Goal: Task Accomplishment & Management: Manage account settings

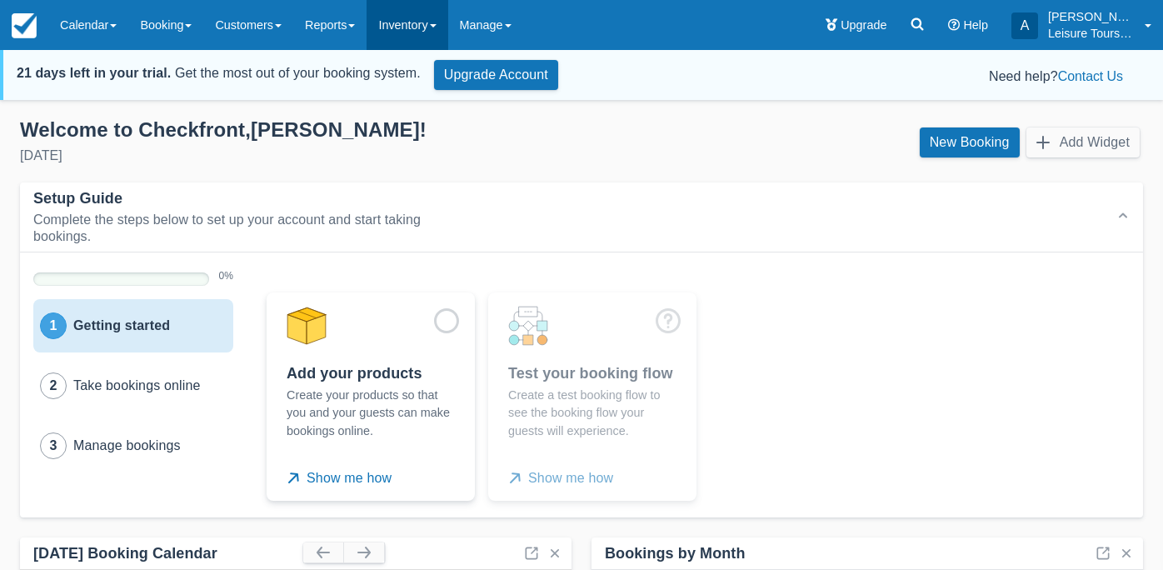
click at [401, 37] on link "Inventory" at bounding box center [406, 25] width 81 height 50
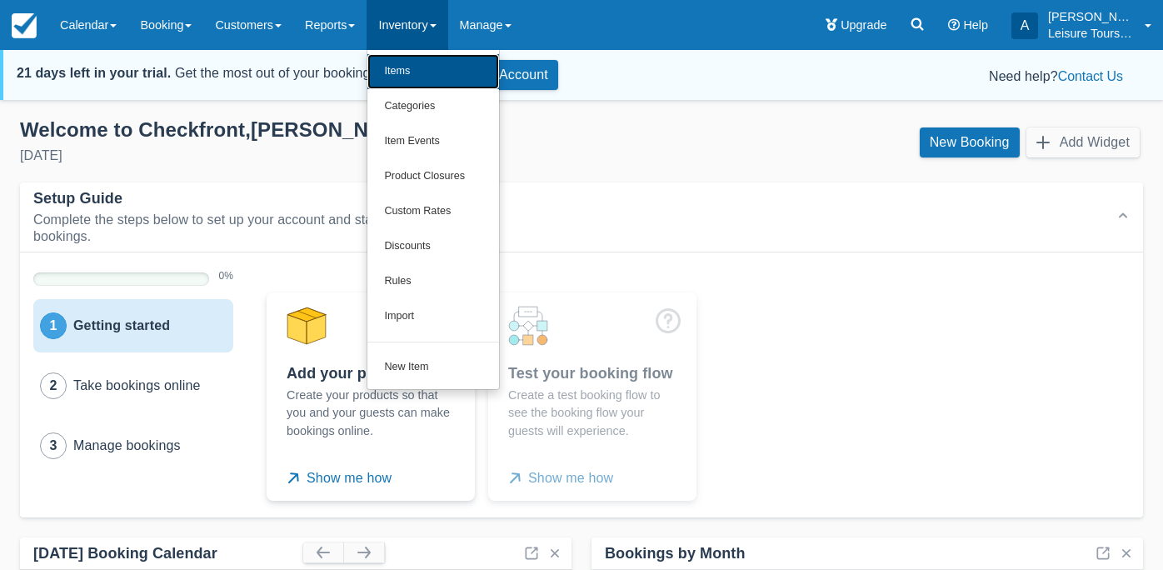
click at [414, 69] on link "Items" at bounding box center [433, 71] width 132 height 35
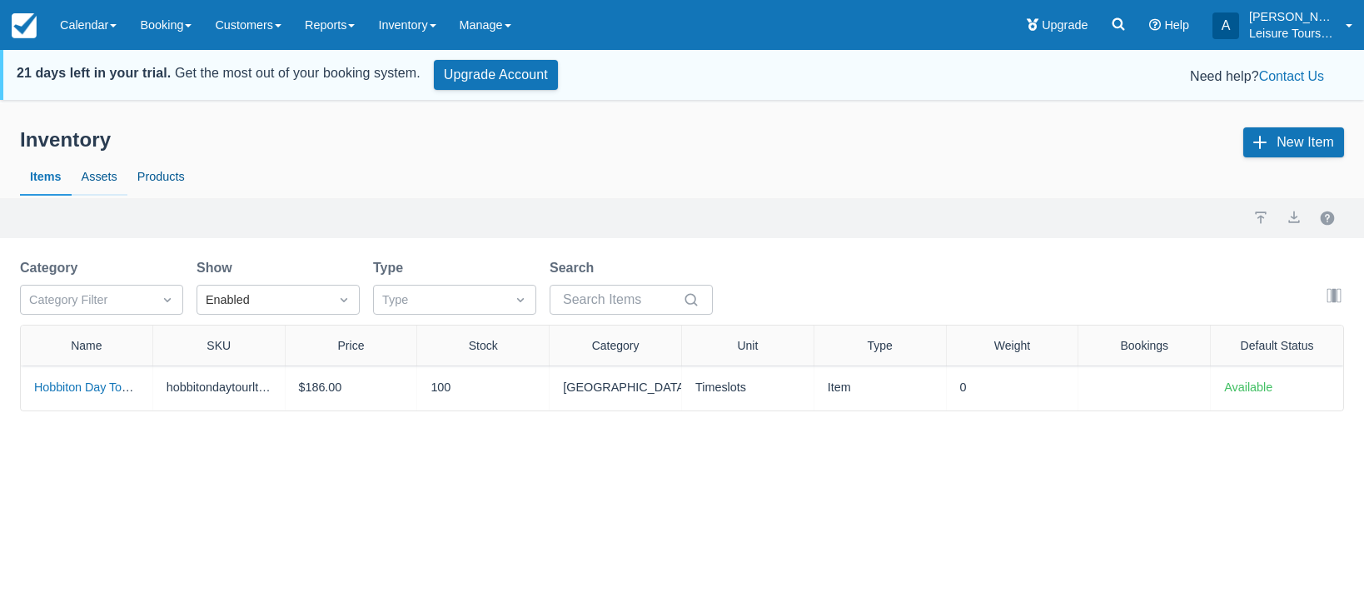
click at [89, 182] on link "Assets" at bounding box center [100, 177] width 56 height 38
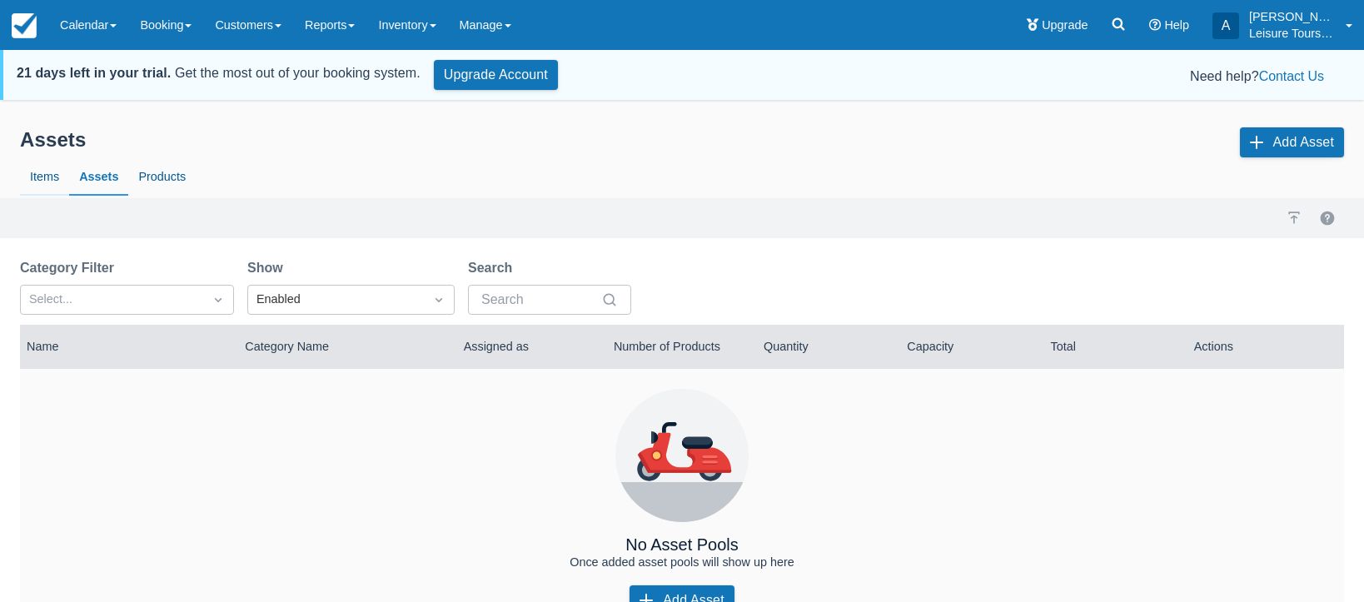
click at [41, 179] on link "Items" at bounding box center [44, 177] width 49 height 38
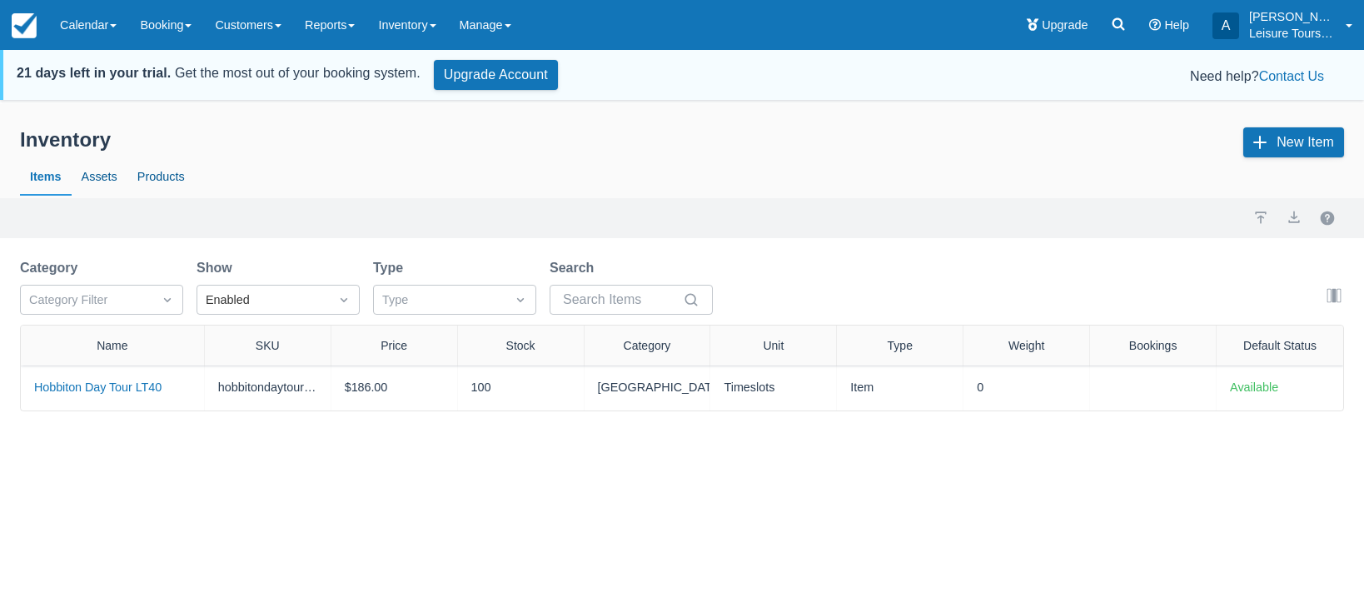
drag, startPoint x: 155, startPoint y: 346, endPoint x: 204, endPoint y: 343, distance: 49.2
click at [205, 345] on div at bounding box center [204, 346] width 30 height 40
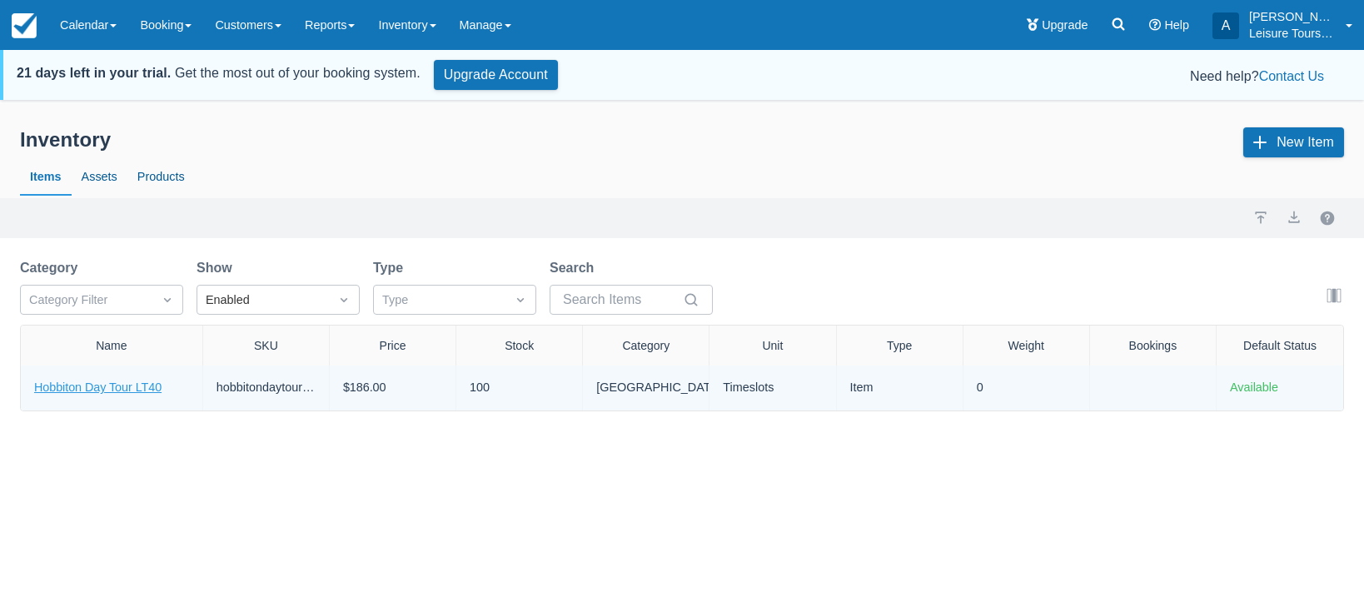
click at [90, 393] on link "Hobbiton Day Tour LT40" at bounding box center [97, 387] width 127 height 13
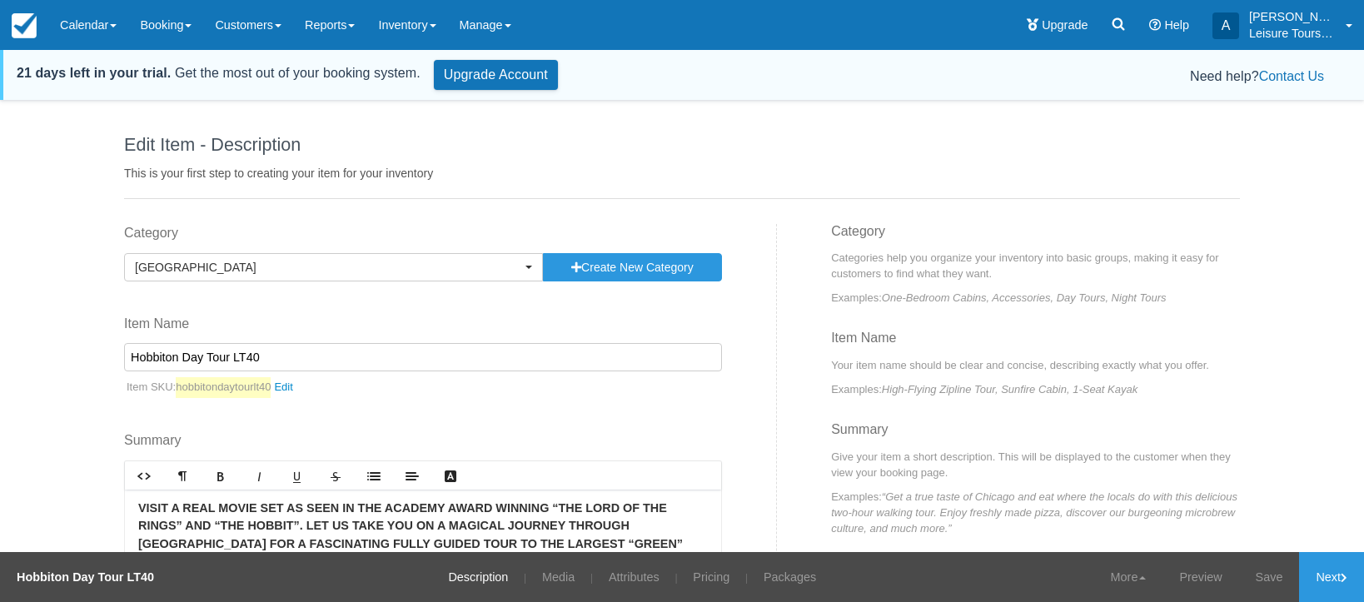
drag, startPoint x: 300, startPoint y: 355, endPoint x: -12, endPoint y: 352, distance: 312.3
click at [0, 352] on html "Menu Calendar Booking Customer Inventory Asset Booking Daily Manifest Daily Lis…" at bounding box center [682, 301] width 1364 height 602
click at [394, 357] on input "Hobbiton Day Tour LT40" at bounding box center [423, 357] width 598 height 28
type input "Hobbiton Day Tour LT40"
click at [446, 11] on link "Inventory" at bounding box center [406, 25] width 81 height 50
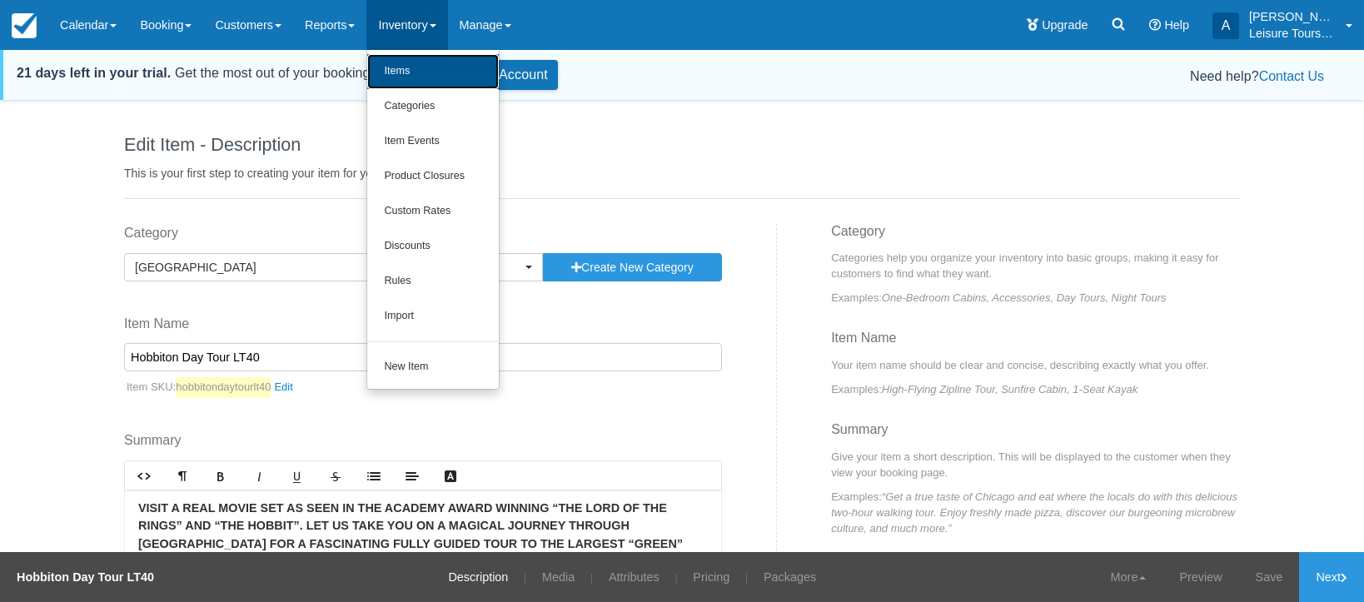
click at [424, 74] on link "Items" at bounding box center [433, 71] width 132 height 35
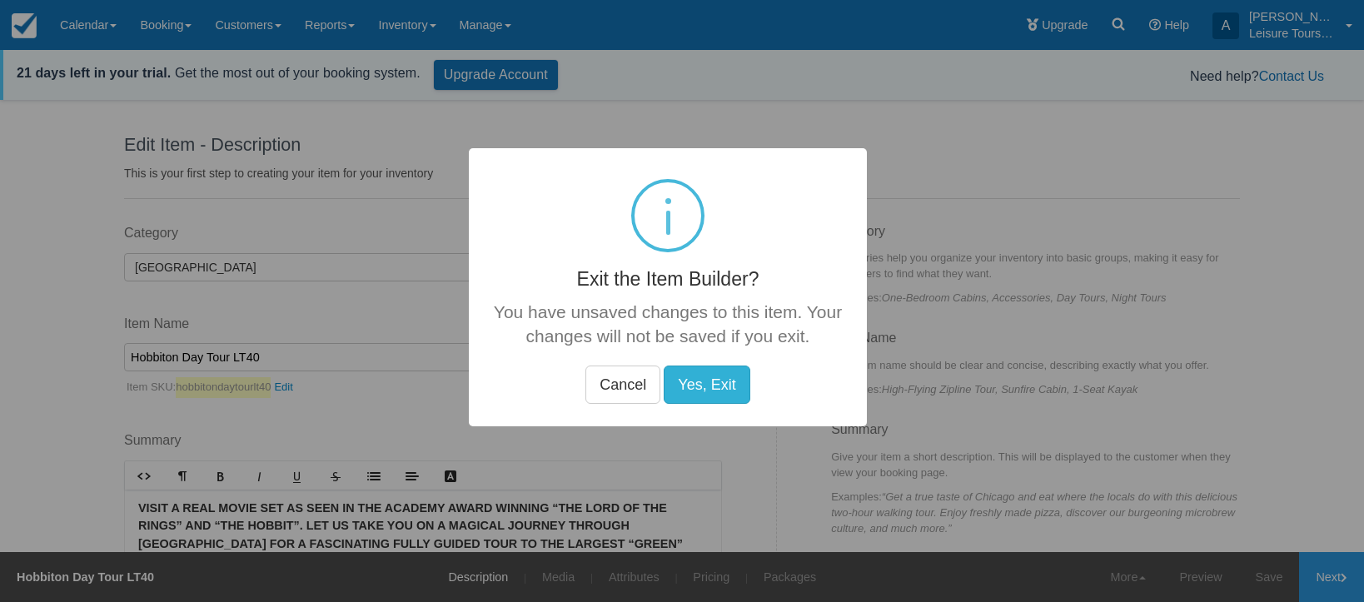
click at [695, 388] on button "Yes, Exit" at bounding box center [707, 384] width 86 height 38
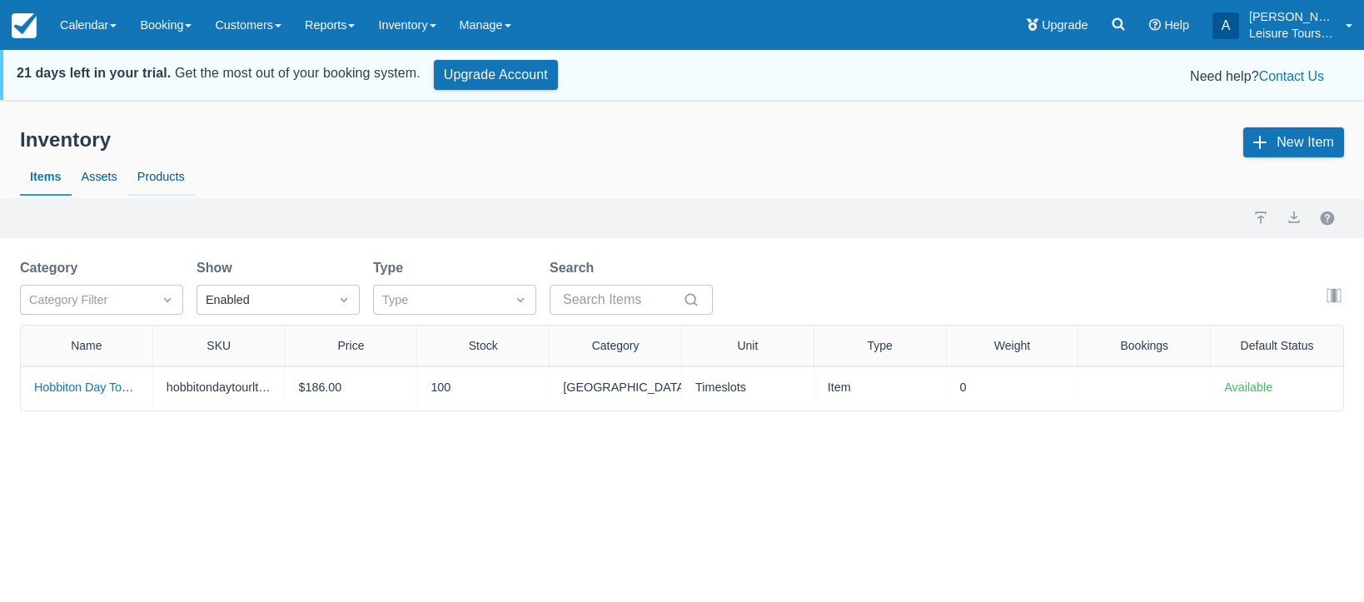
click at [181, 177] on link "Products" at bounding box center [160, 177] width 67 height 38
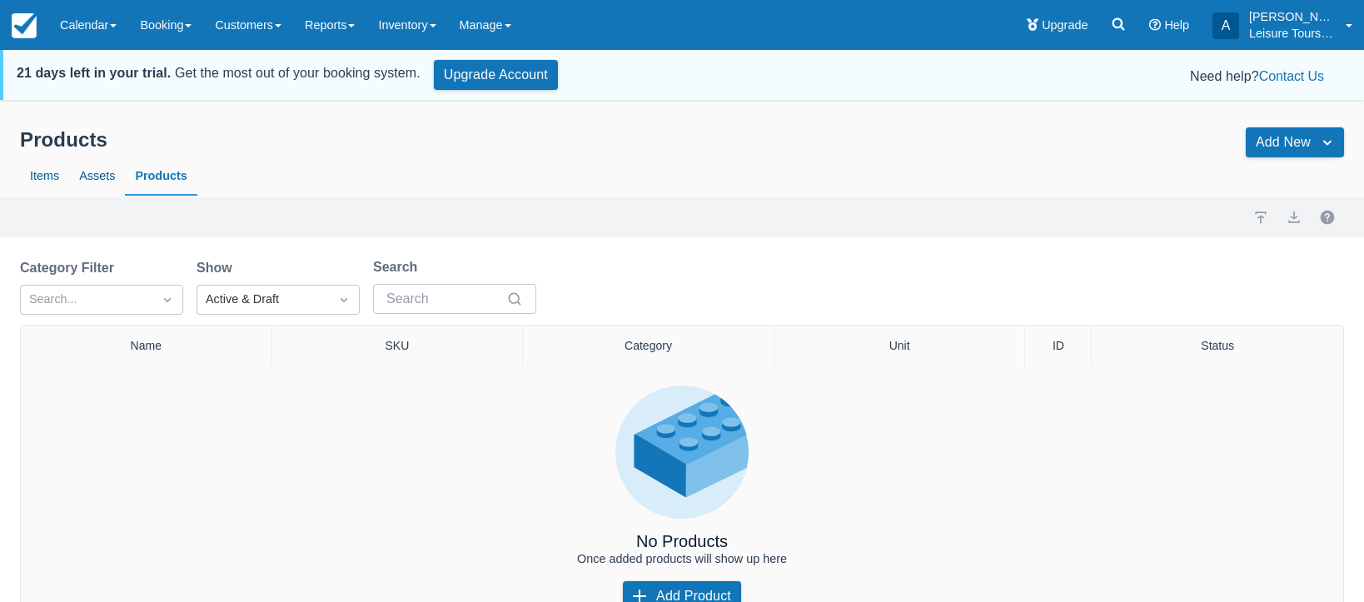
select select "50"
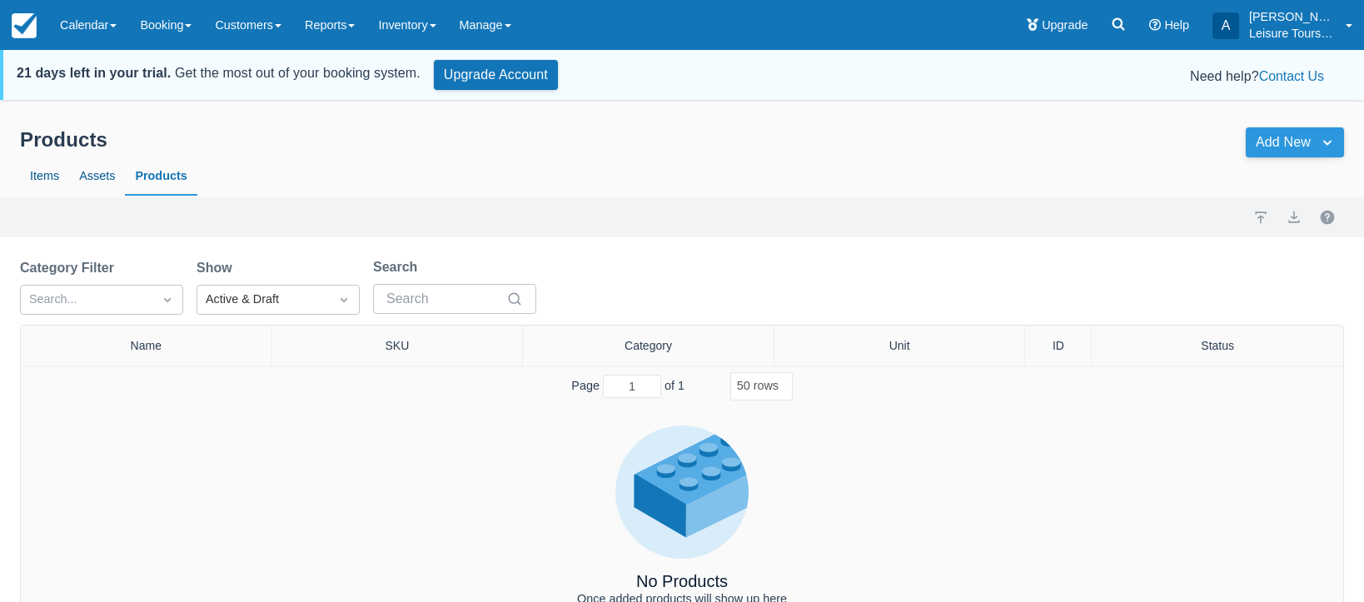
click at [1288, 137] on button "Add New" at bounding box center [1295, 142] width 98 height 30
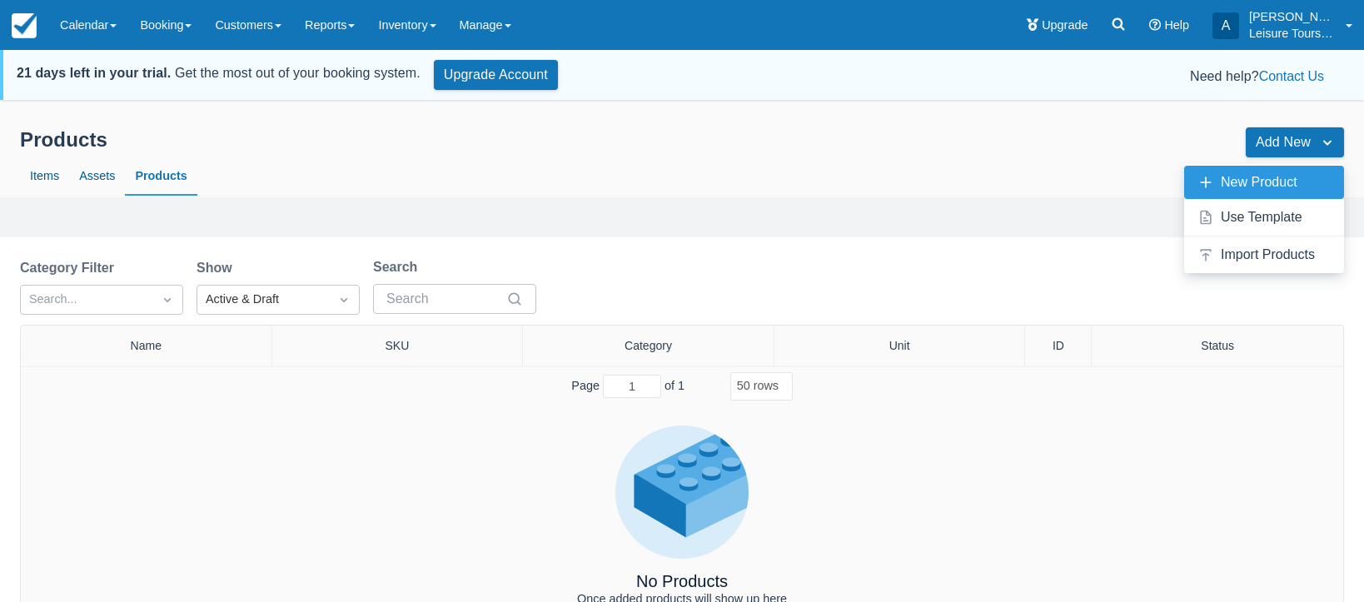
click at [1225, 192] on div "New Product" at bounding box center [1264, 182] width 160 height 33
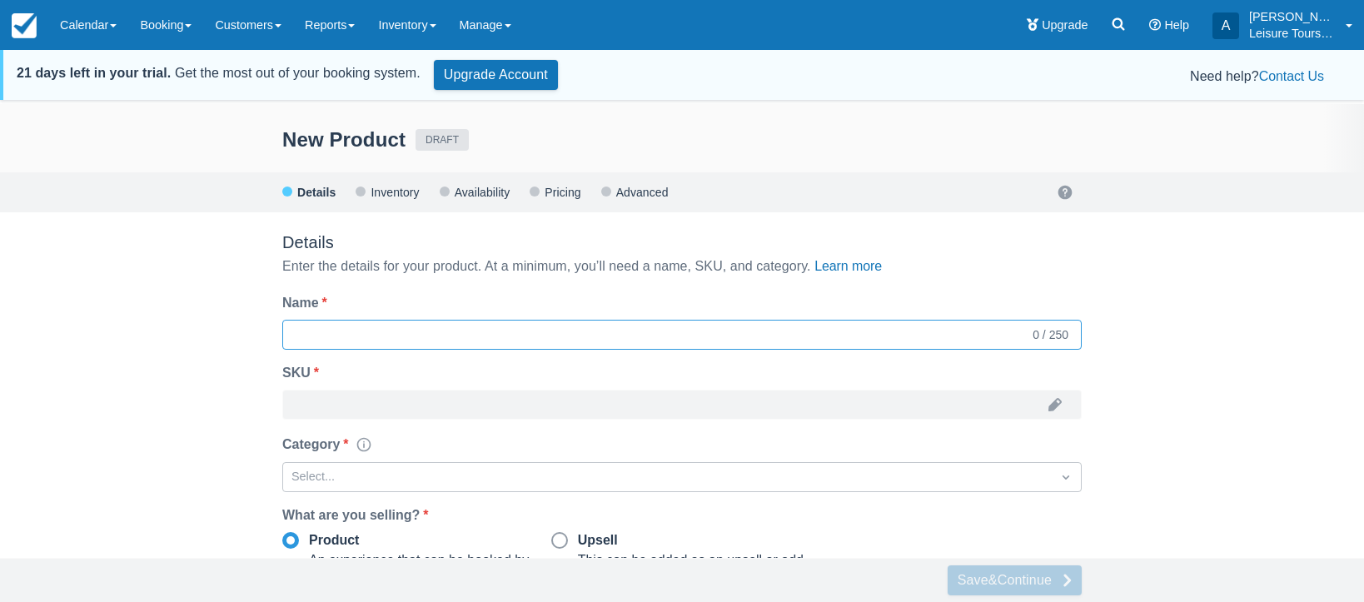
click at [451, 327] on input "Name *" at bounding box center [663, 335] width 734 height 30
paste input "Hobbiton Day Tour LT40"
type input "Hobbiton Day Tour LT40"
type input "hobbitondaytourlt40"
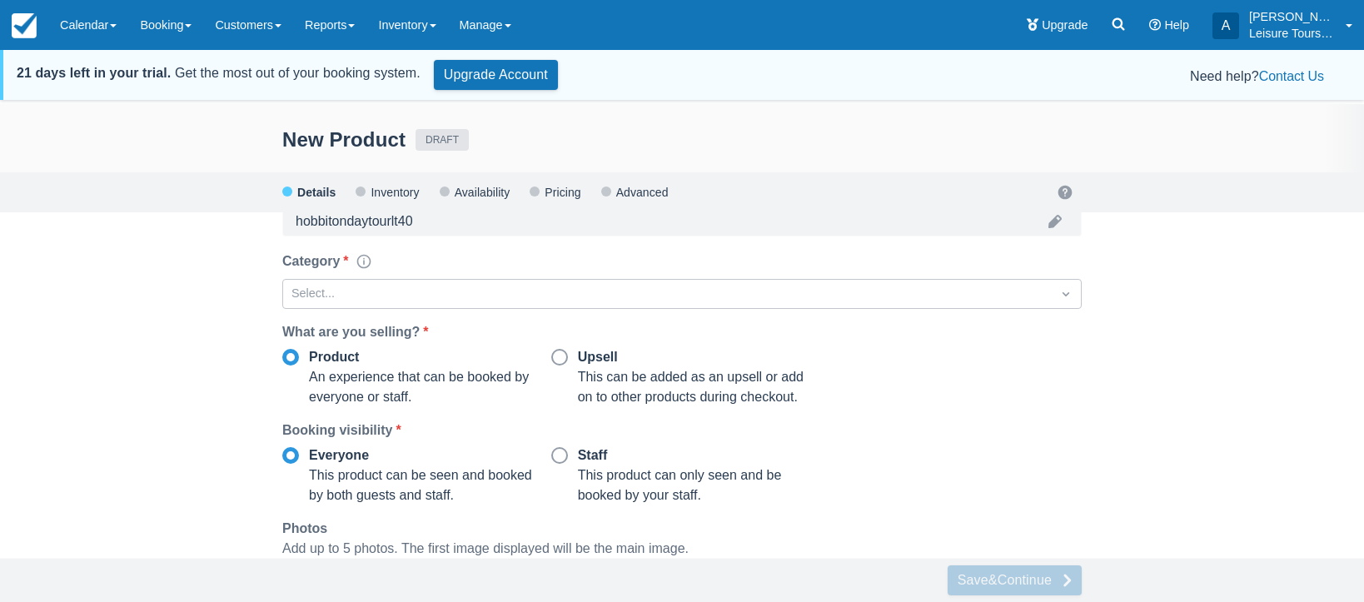
scroll to position [184, 0]
type input "Hobbiton Day Tour LT40"
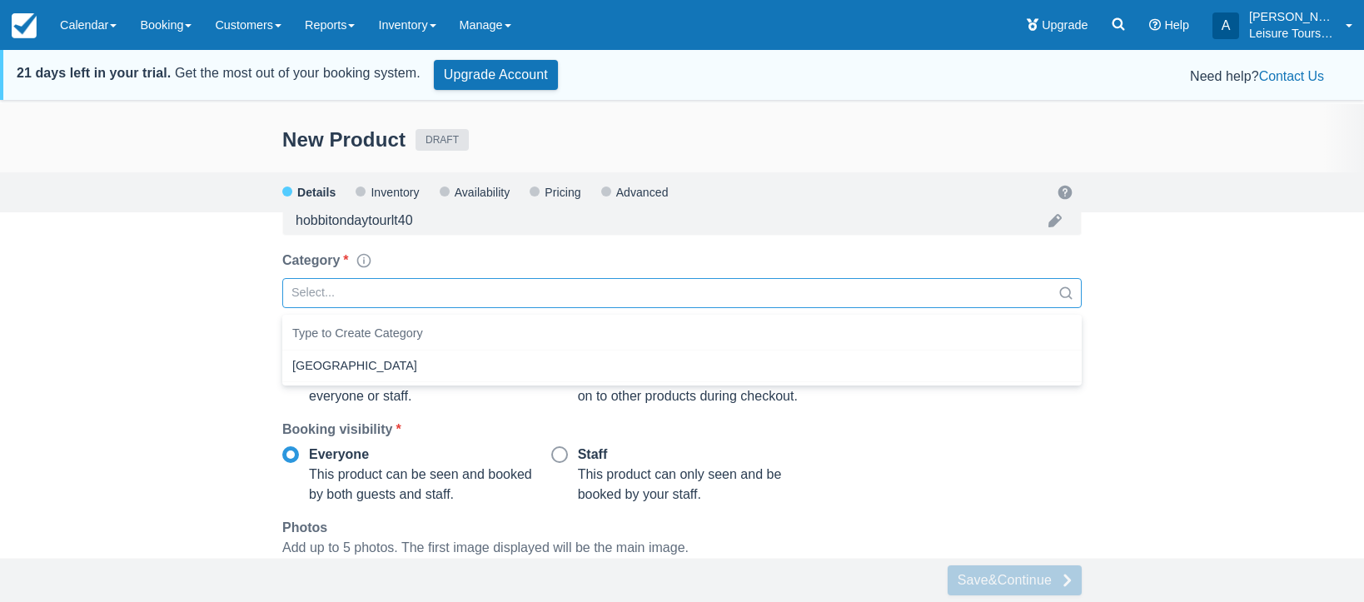
click at [436, 290] on div at bounding box center [666, 293] width 751 height 22
click at [337, 361] on div "[GEOGRAPHIC_DATA]" at bounding box center [682, 367] width 800 height 32
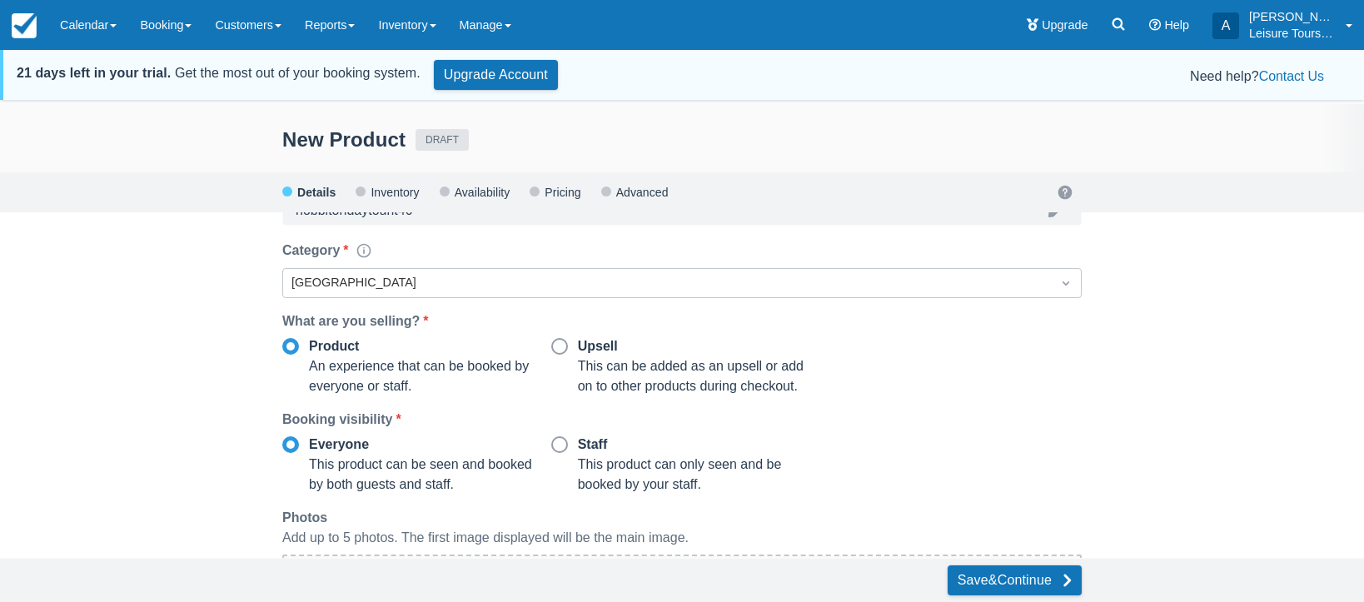
scroll to position [109, 0]
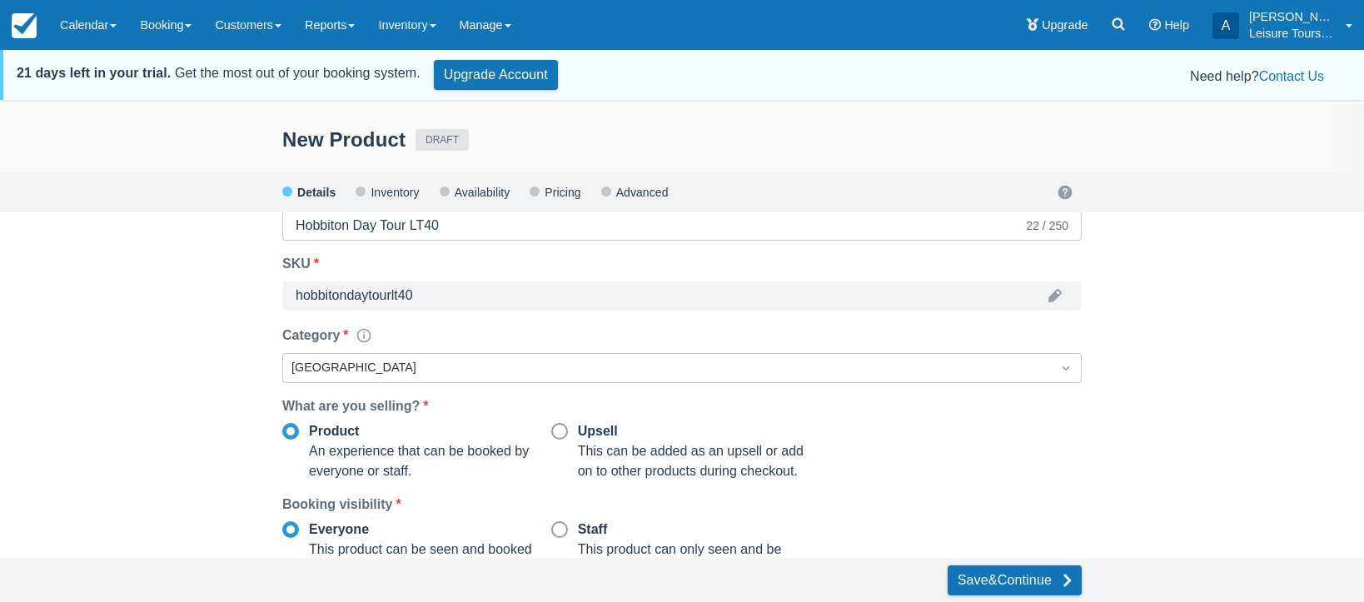
click at [444, 367] on div at bounding box center [666, 368] width 751 height 22
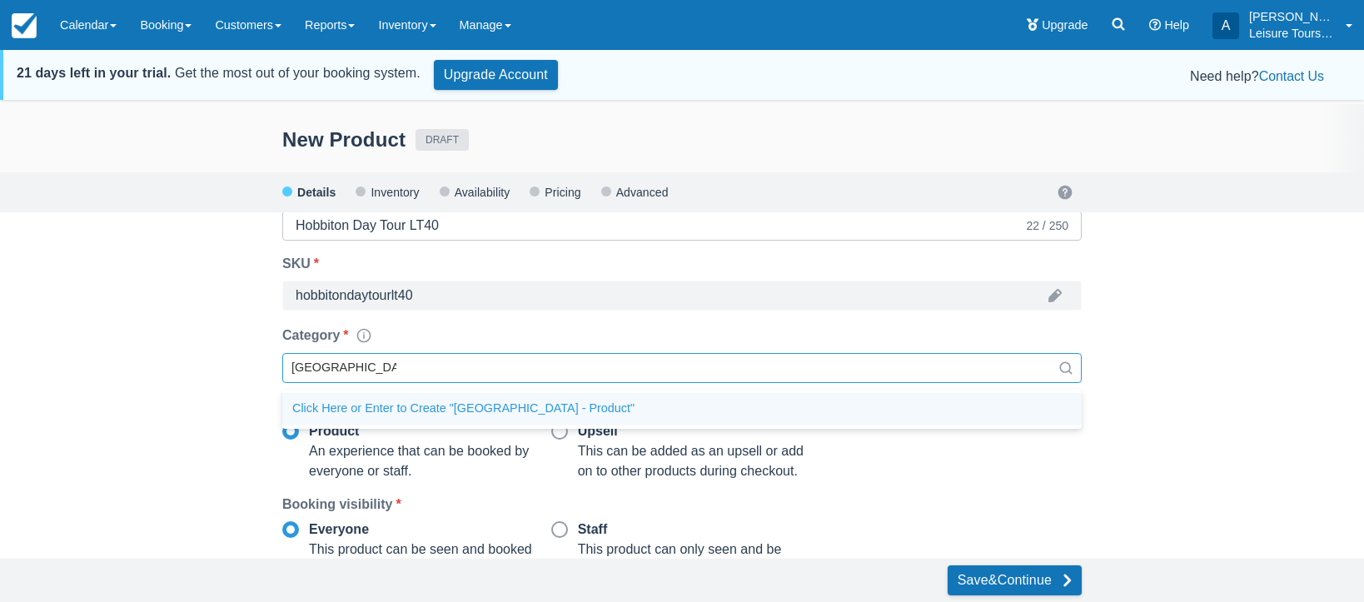
type input "[GEOGRAPHIC_DATA] - Product"
click at [202, 337] on div "New Product DRAFT Details Inventory Availability Pricing Advanced Details Enter…" at bounding box center [682, 380] width 1364 height 552
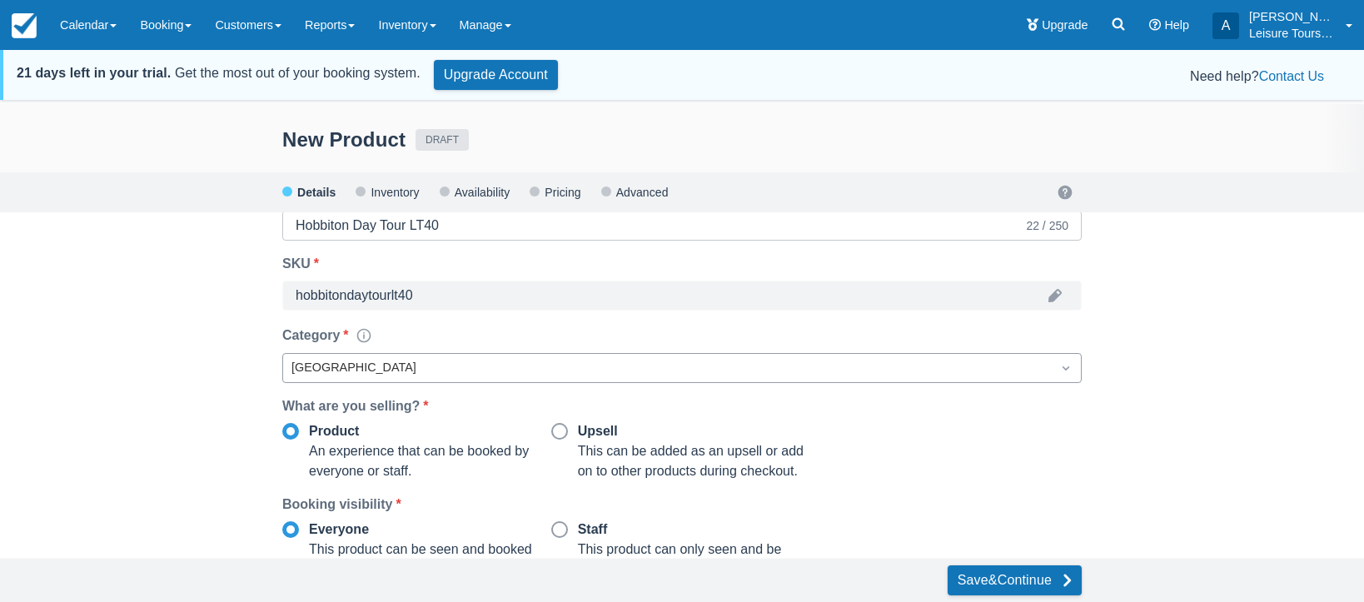
click at [412, 369] on div at bounding box center [666, 368] width 751 height 22
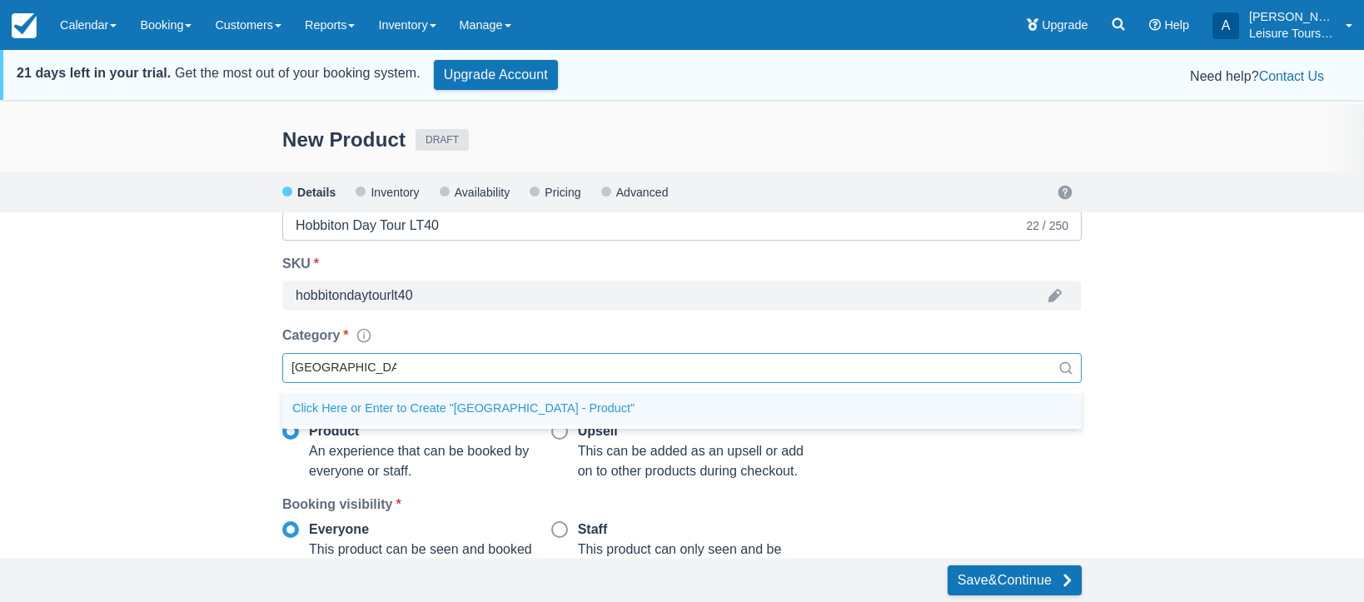
type input "[GEOGRAPHIC_DATA] - Product"
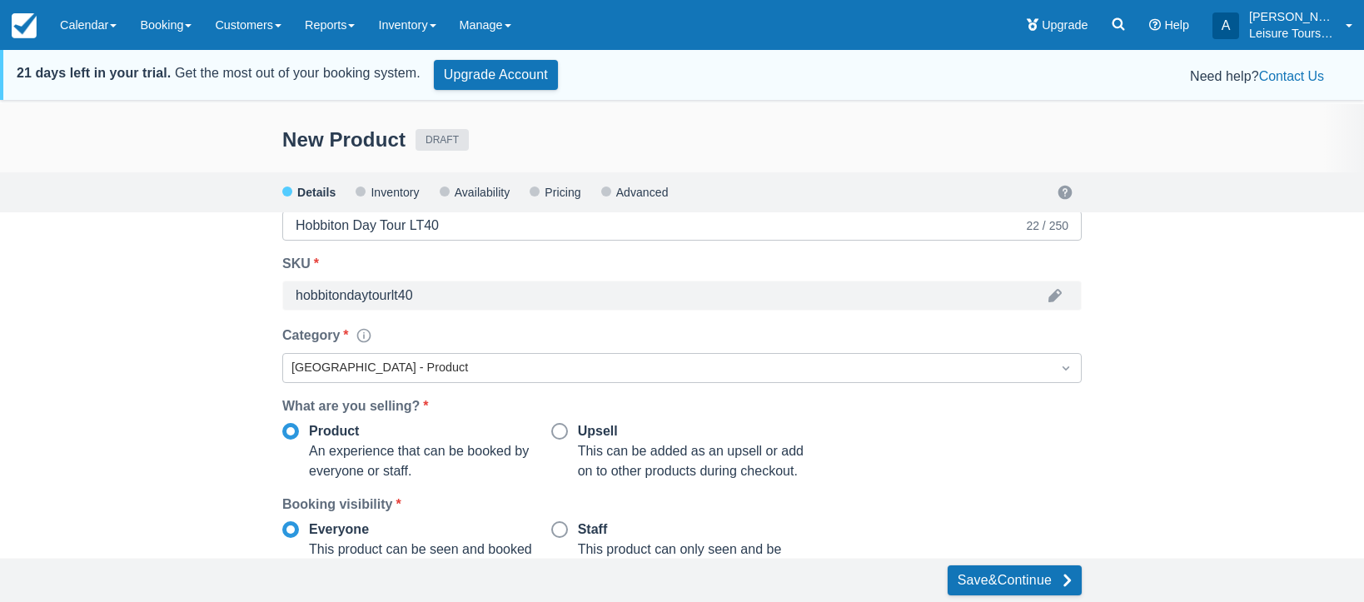
click at [222, 325] on div "New Product DRAFT Details Inventory Availability Pricing Advanced Details Enter…" at bounding box center [682, 380] width 1364 height 552
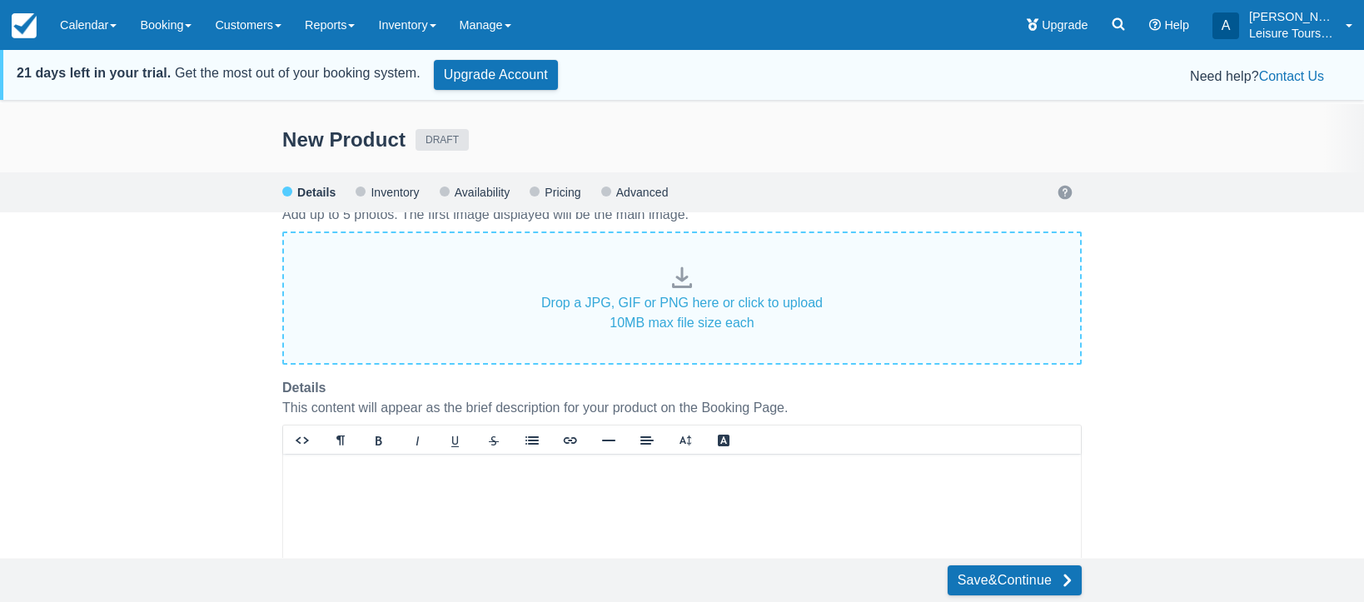
scroll to position [501, 0]
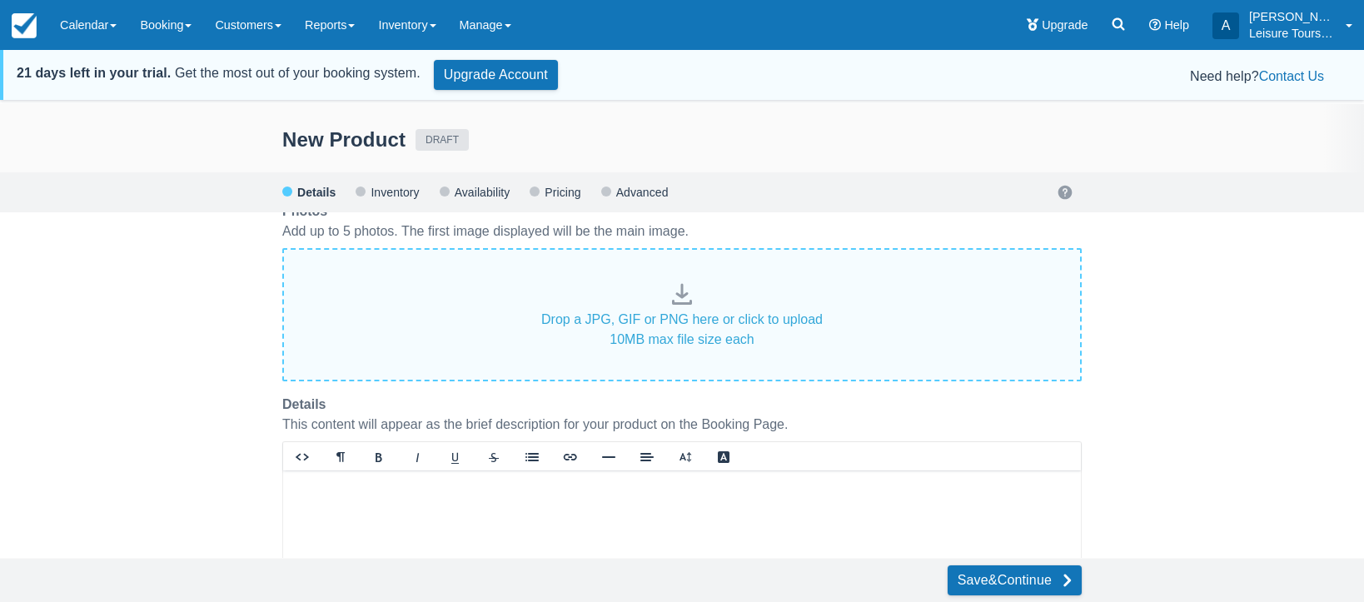
click at [672, 321] on div "Drop a JPG, GIF or PNG here or click to upload" at bounding box center [681, 320] width 281 height 20
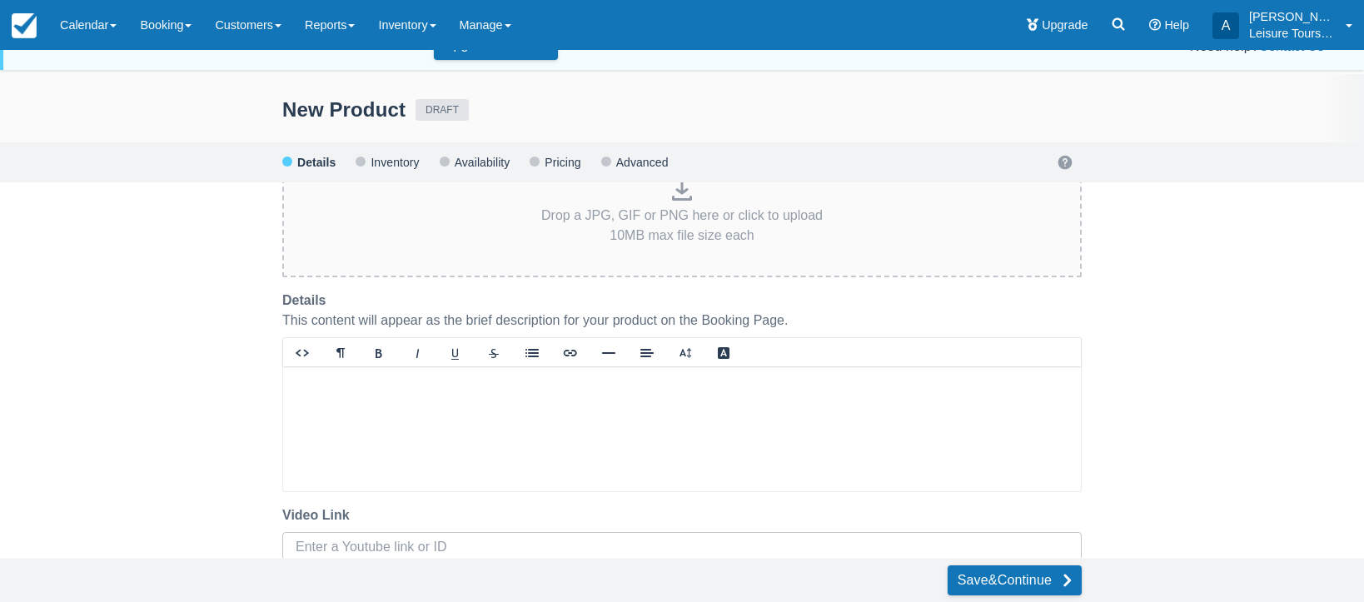
scroll to position [574, 0]
click at [472, 434] on div at bounding box center [682, 429] width 798 height 125
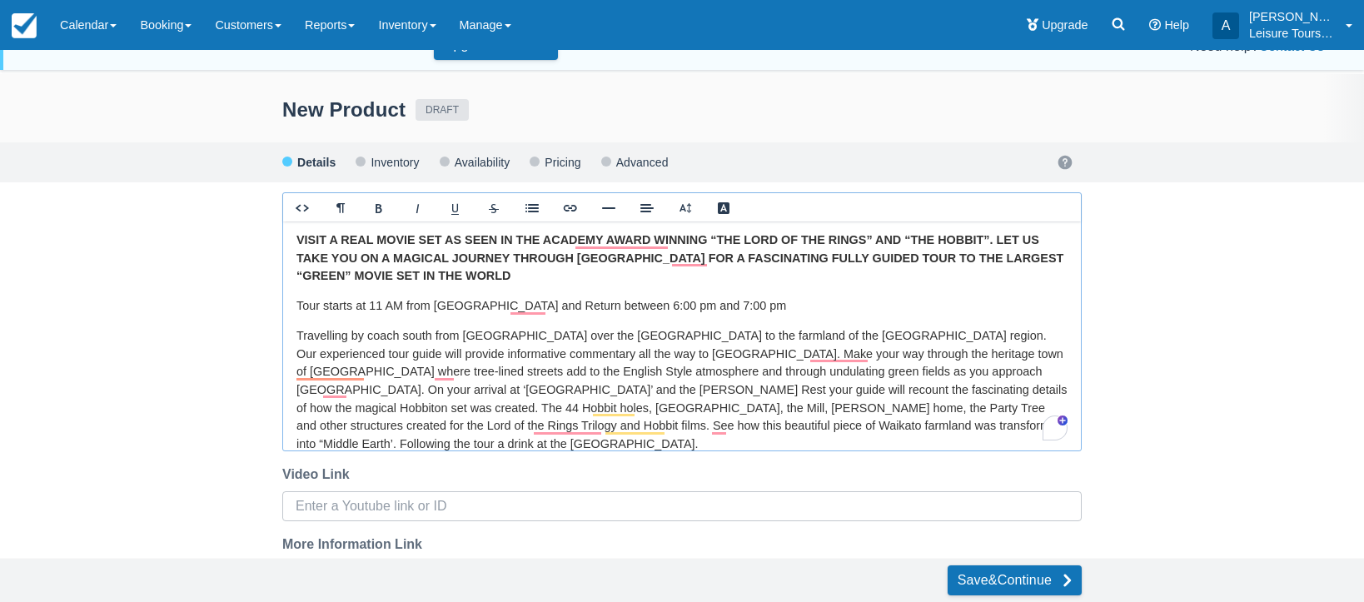
scroll to position [67, 0]
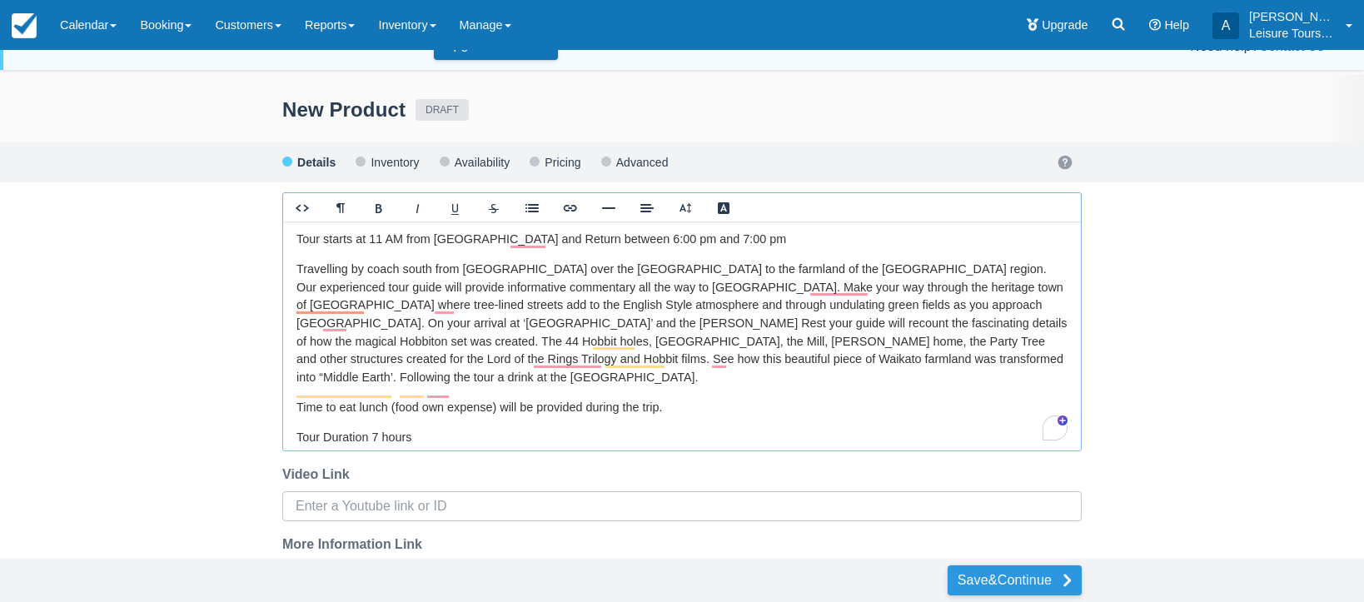
click at [1016, 572] on button "Save & Continue" at bounding box center [1015, 580] width 134 height 30
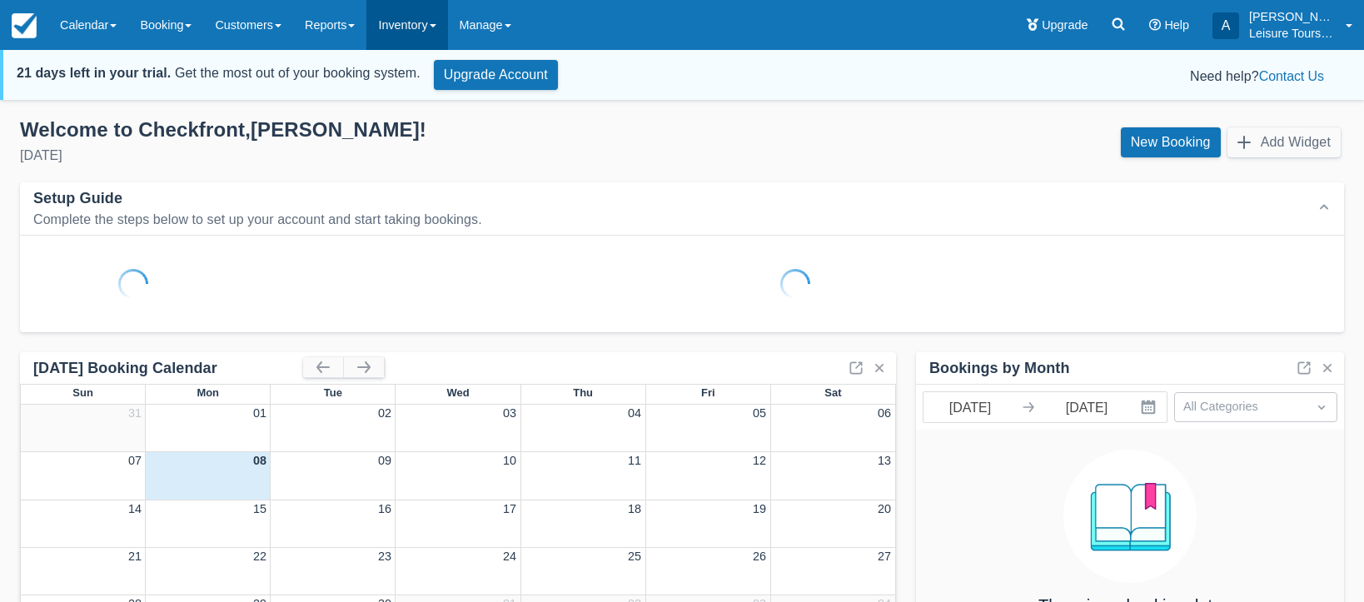
click at [430, 30] on link "Inventory" at bounding box center [406, 25] width 81 height 50
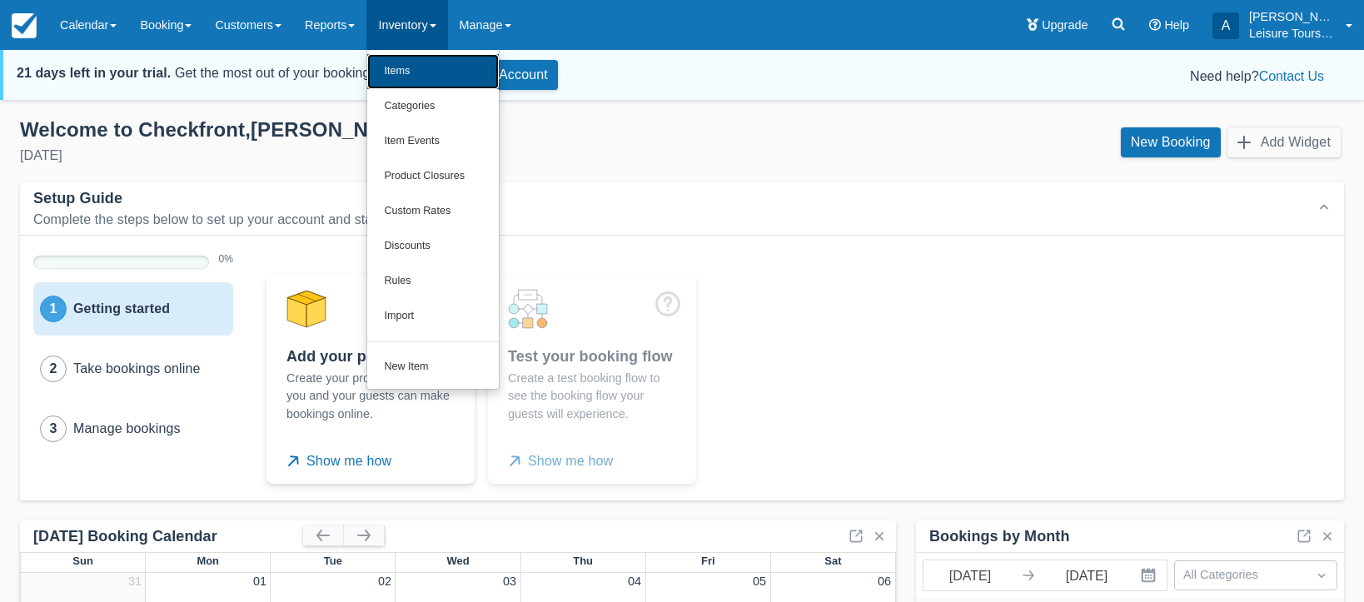
click at [432, 77] on link "Items" at bounding box center [433, 71] width 132 height 35
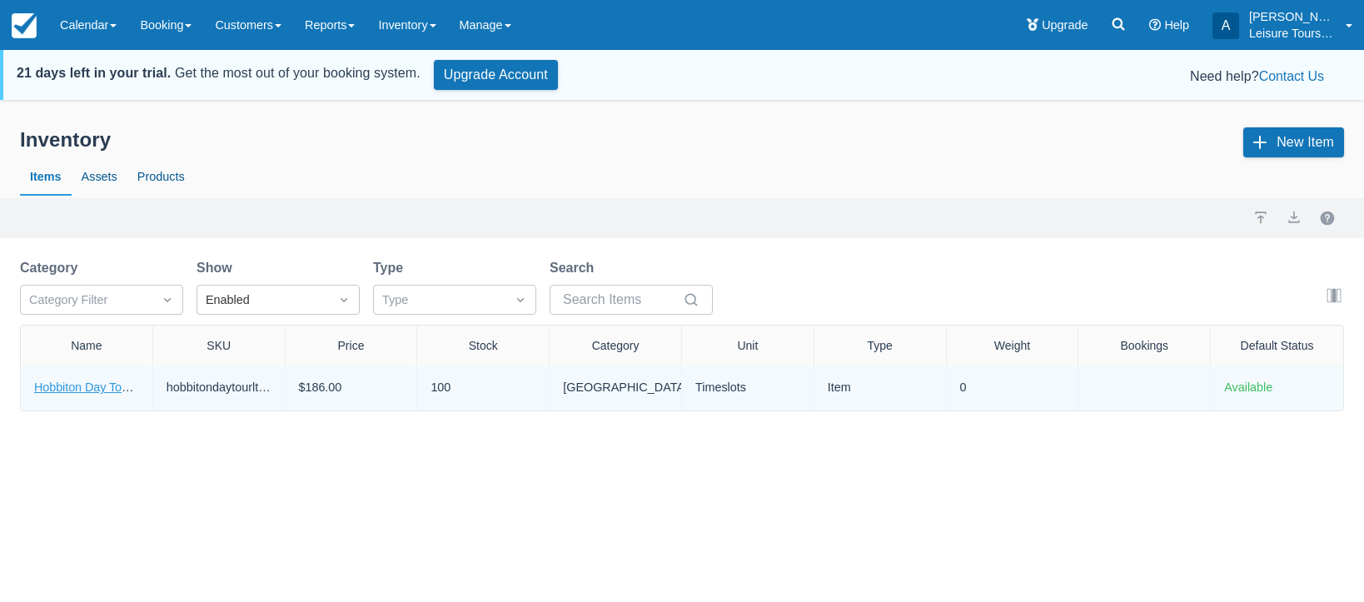
click at [111, 389] on link "Hobbiton Day Tour LT40" at bounding box center [97, 387] width 127 height 13
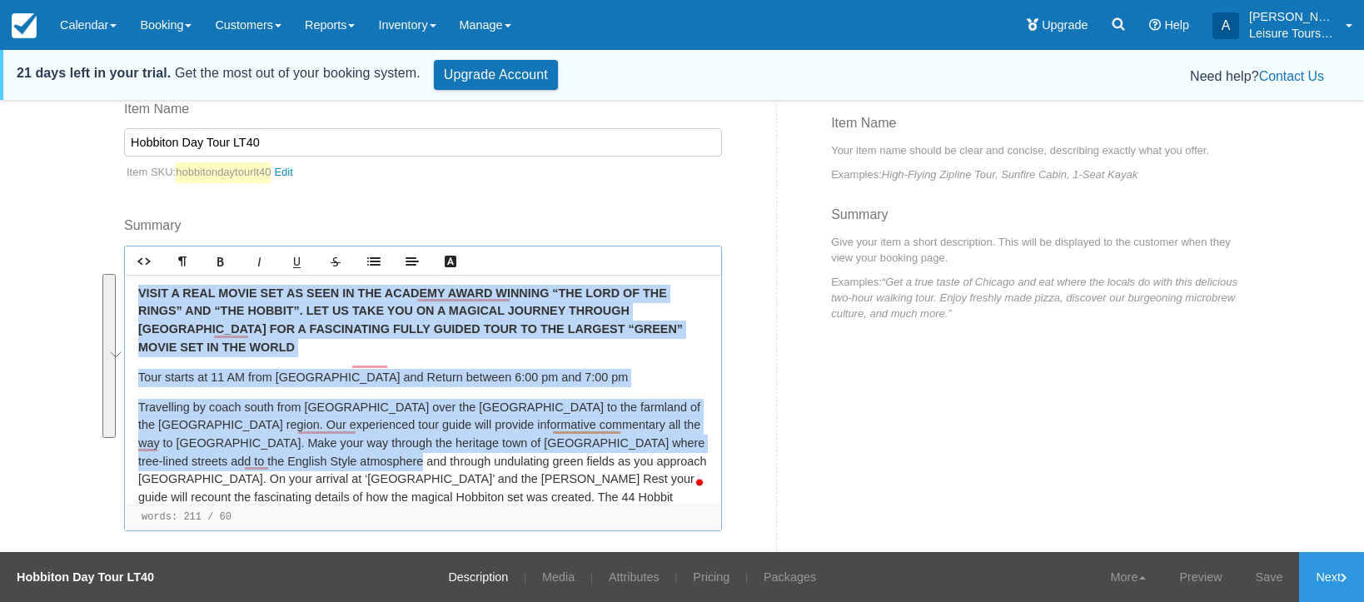
drag, startPoint x: 136, startPoint y: 292, endPoint x: 351, endPoint y: 445, distance: 263.4
click at [351, 445] on div "VISIT A REAL MOVIE SET AS SEEN IN THE ACADEMY AWARD WINNING “THE LORD OF THE RI…" at bounding box center [423, 389] width 596 height 229
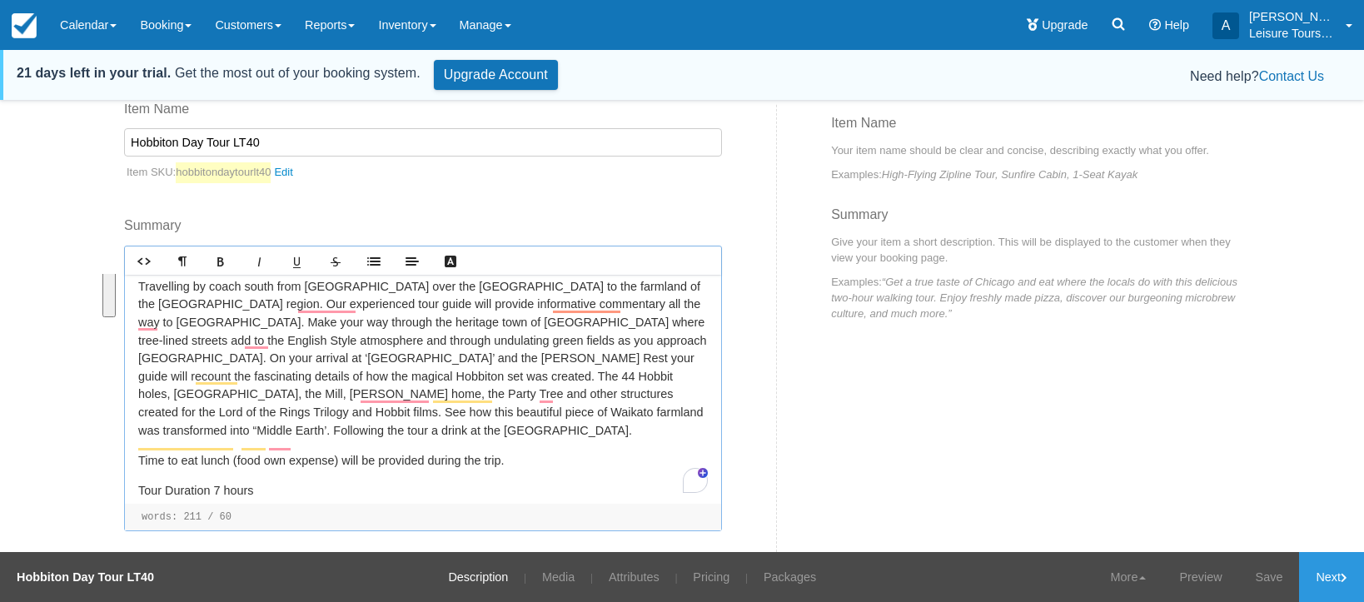
click at [299, 482] on p "Tour Duration 7 hours" at bounding box center [423, 491] width 570 height 18
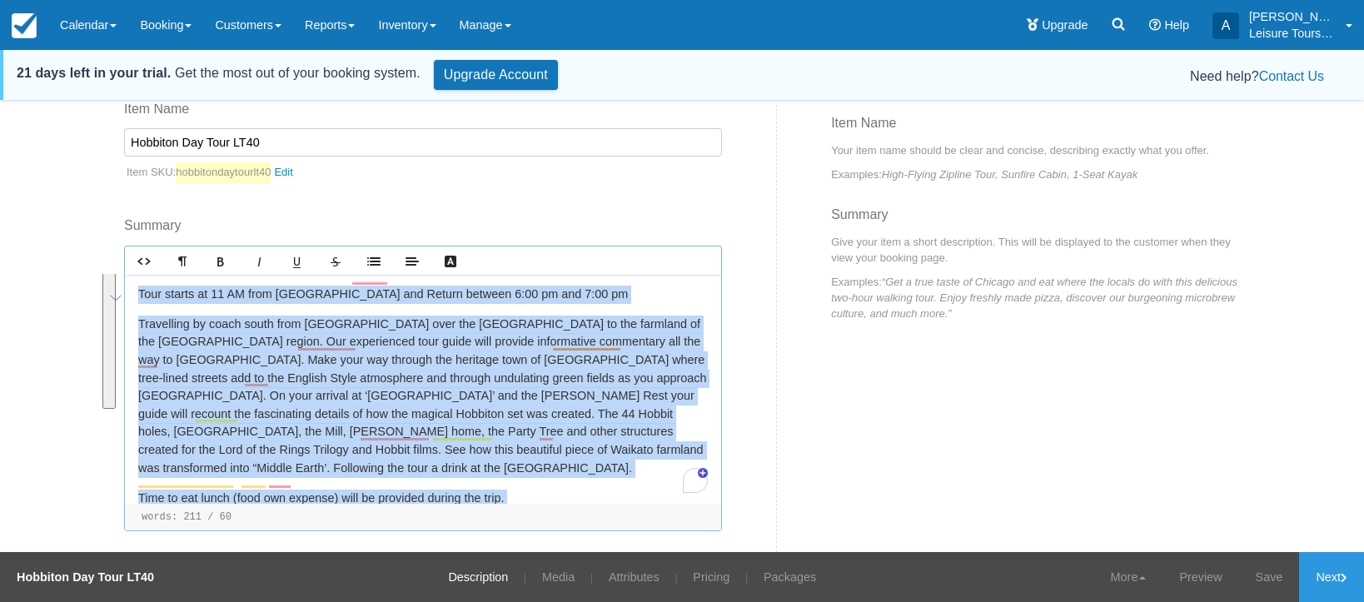
scroll to position [0, 0]
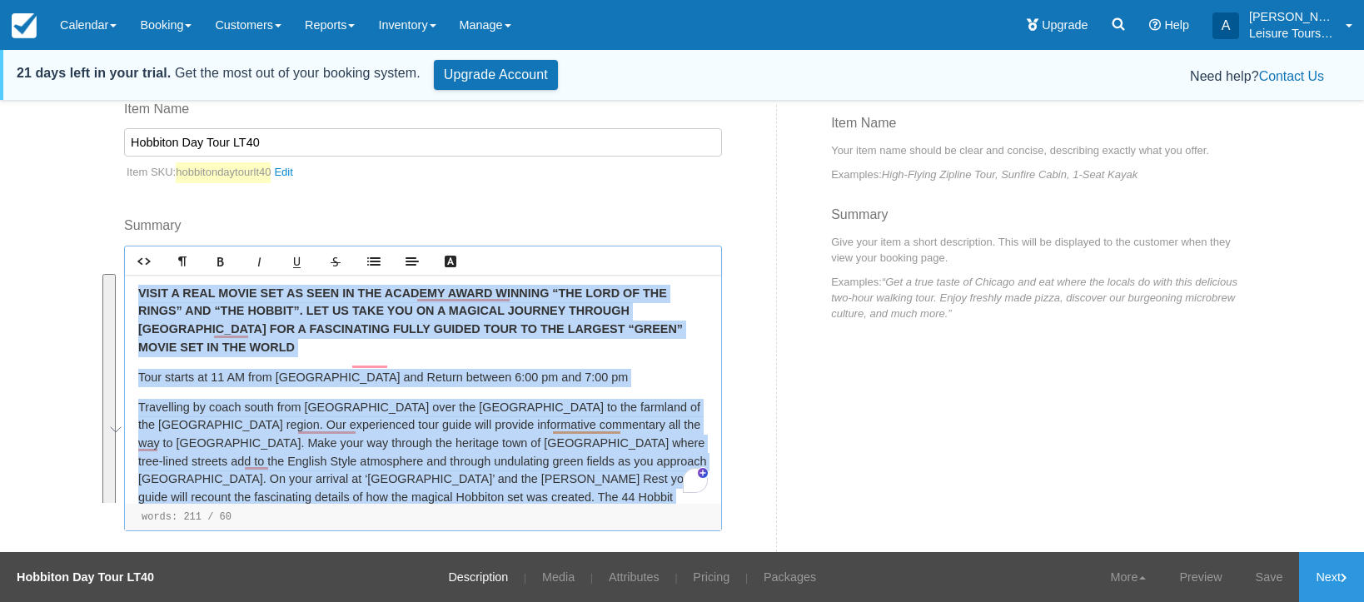
drag, startPoint x: 271, startPoint y: 471, endPoint x: 104, endPoint y: 262, distance: 268.5
click at [104, 262] on div "Edit Item - Description This is your first step to creating your item for your …" at bounding box center [682, 355] width 1364 height 502
copy div "VISIT A REAL MOVIE SET AS SEEN IN THE ACADEMY AWARD WINNING “THE LORD OF THE RI…"
click at [715, 590] on link "Pricing" at bounding box center [711, 577] width 62 height 50
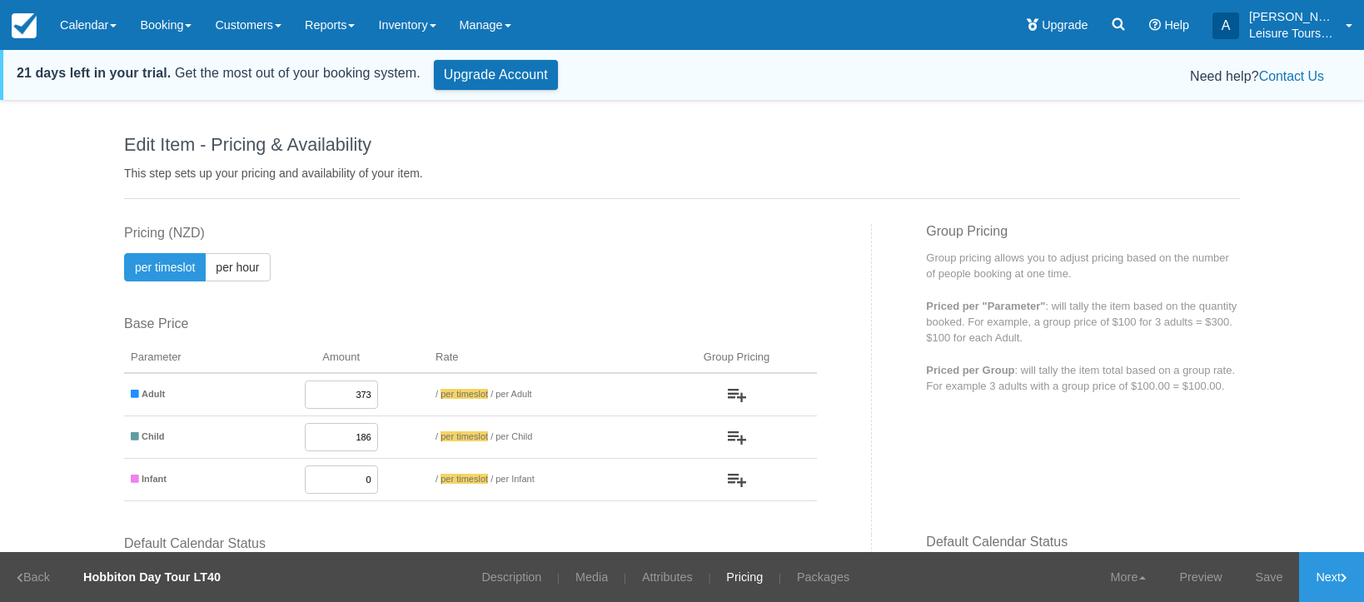
drag, startPoint x: 324, startPoint y: 391, endPoint x: 413, endPoint y: 390, distance: 89.1
click at [413, 390] on td "373" at bounding box center [341, 394] width 176 height 43
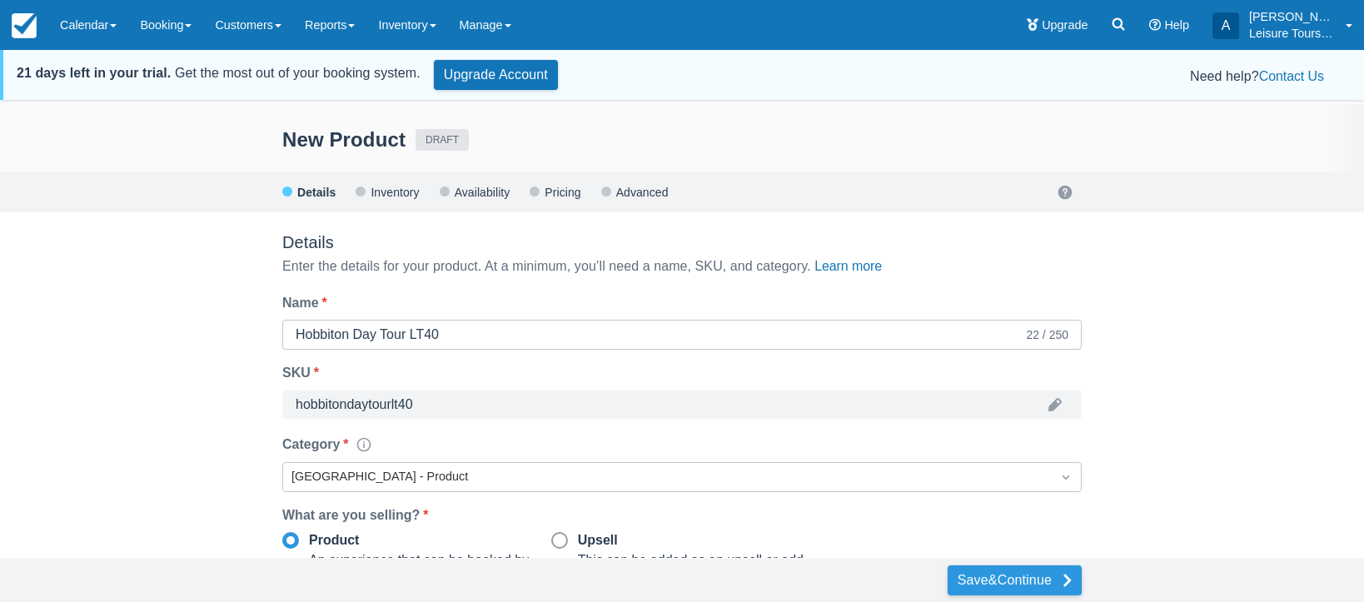
click at [1004, 570] on button "Save & Continue" at bounding box center [1015, 580] width 134 height 30
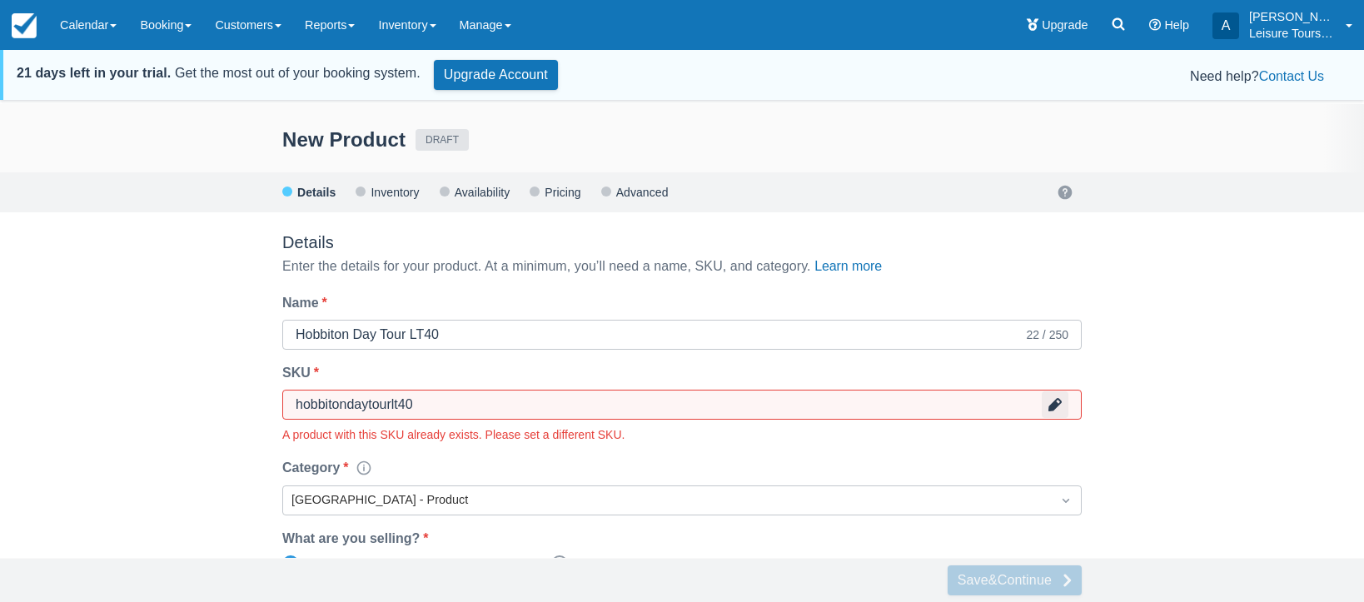
click at [1059, 403] on button "button" at bounding box center [1055, 404] width 27 height 27
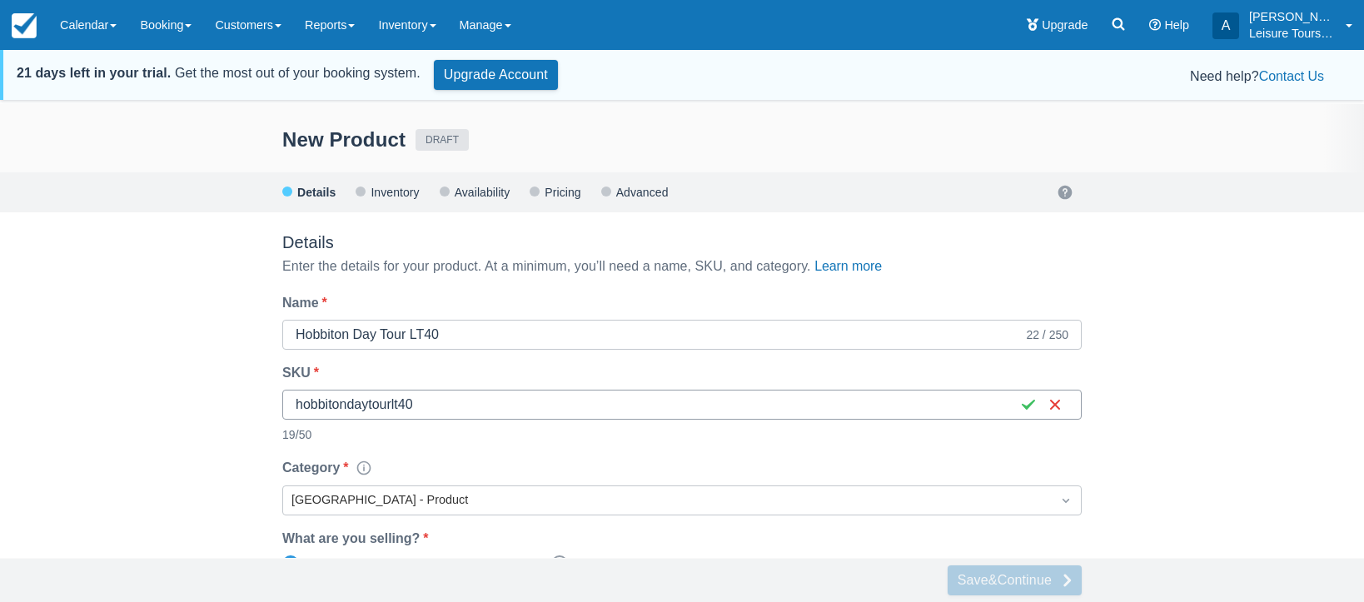
click at [874, 401] on input "hobbitondaytourlt40" at bounding box center [654, 405] width 716 height 30
type input "hobbitondaytourlt40product"
click at [1025, 409] on button "button" at bounding box center [1028, 404] width 27 height 27
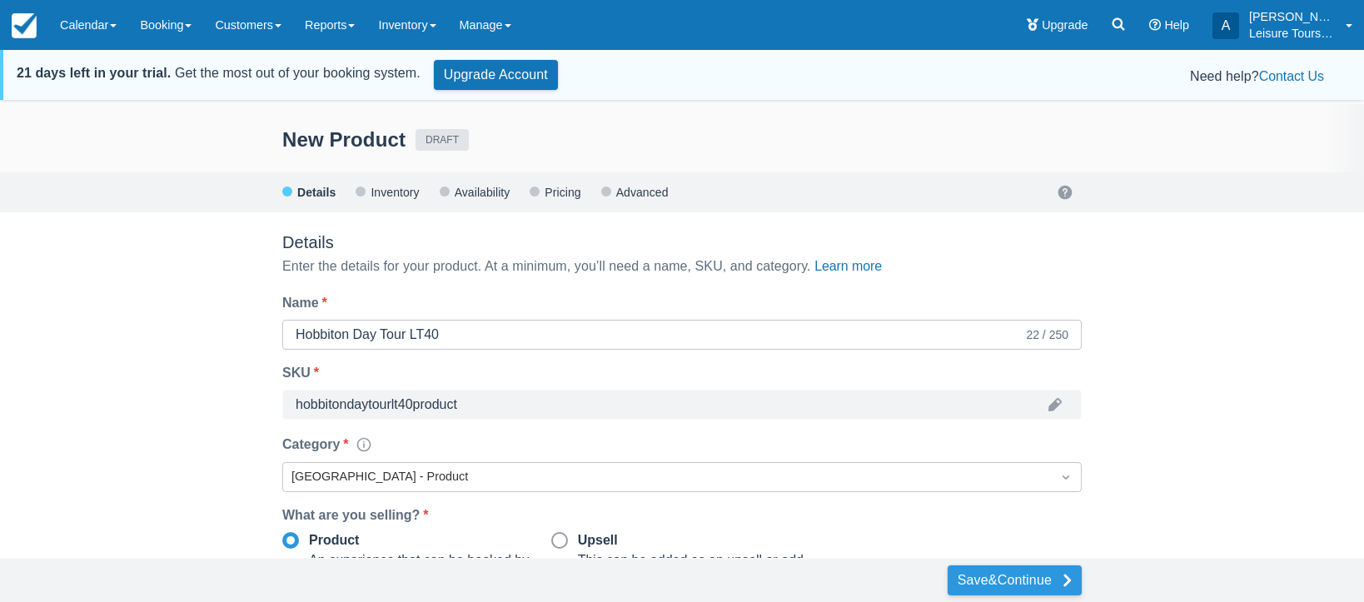
click at [983, 583] on button "Save & Continue" at bounding box center [1015, 580] width 134 height 30
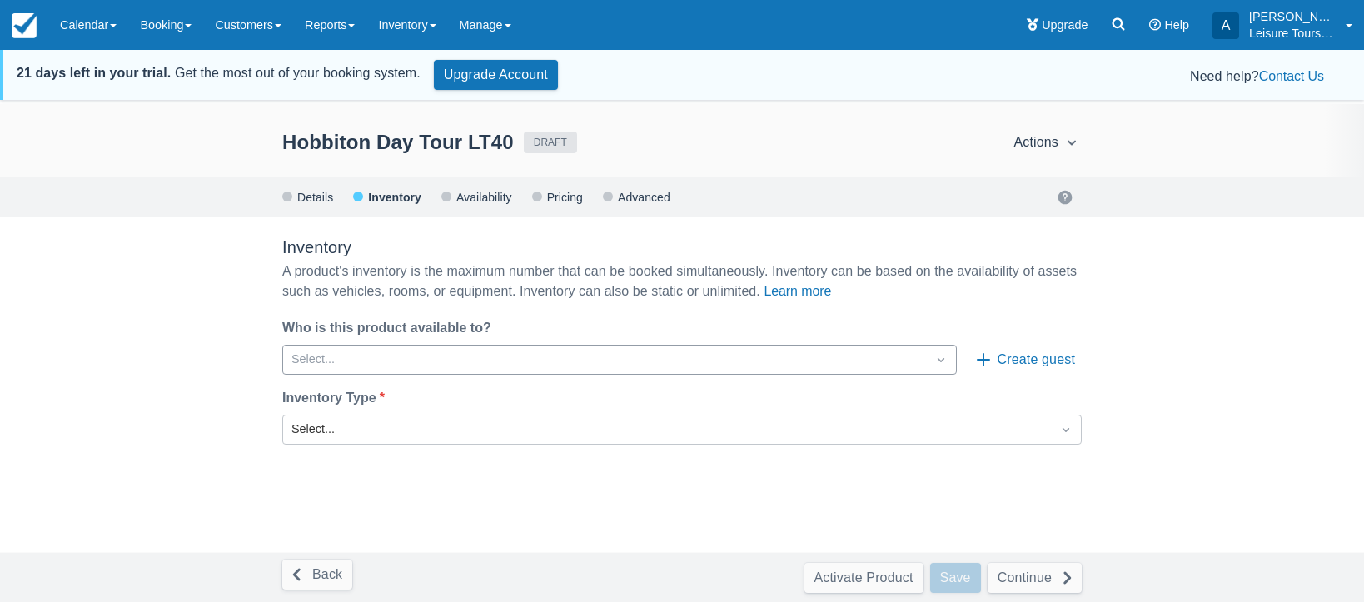
click at [581, 356] on div at bounding box center [604, 360] width 626 height 22
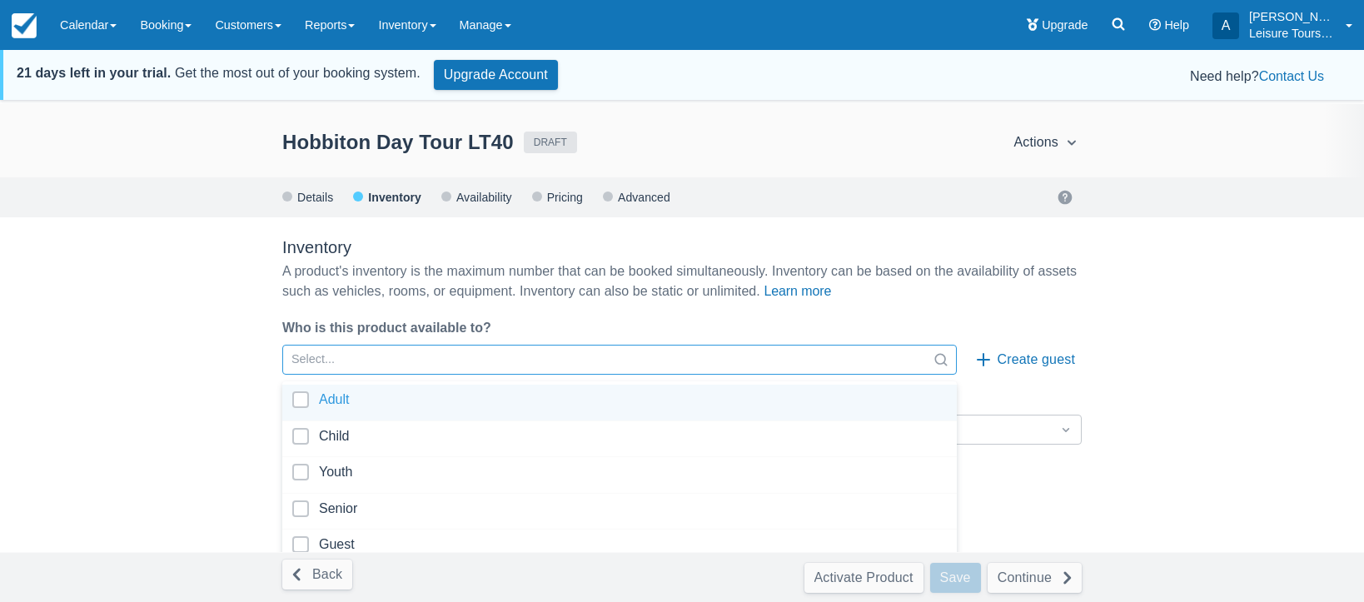
click at [301, 402] on div at bounding box center [619, 402] width 655 height 22
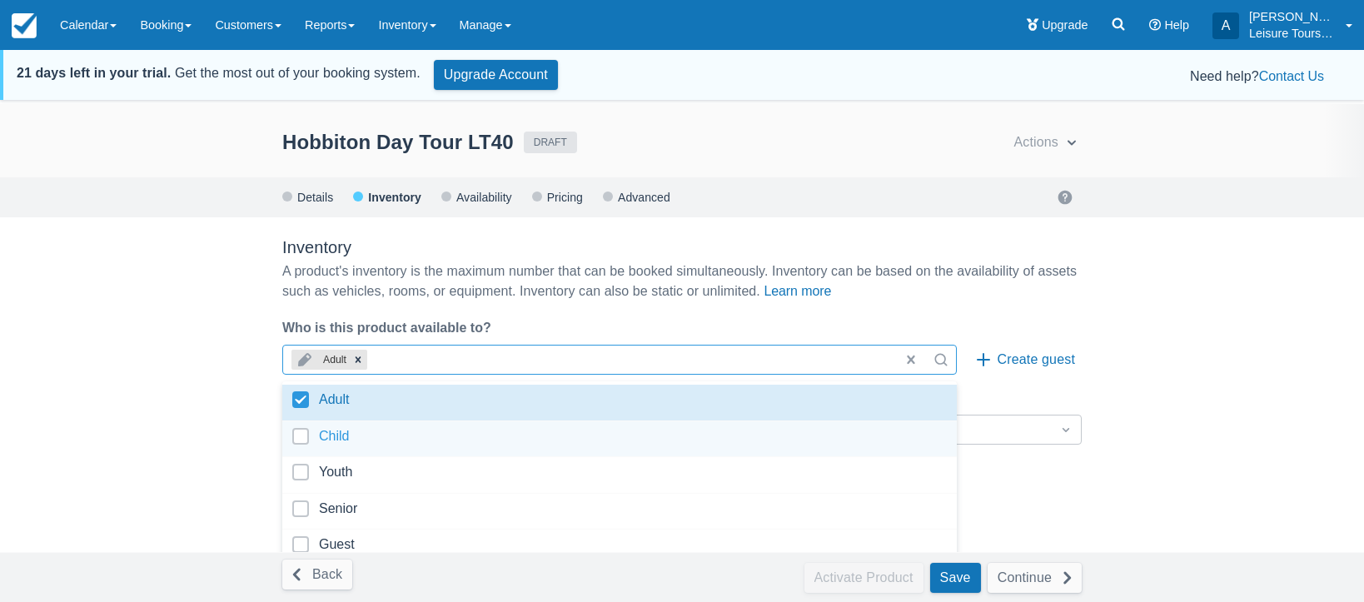
click at [301, 438] on div at bounding box center [619, 439] width 655 height 22
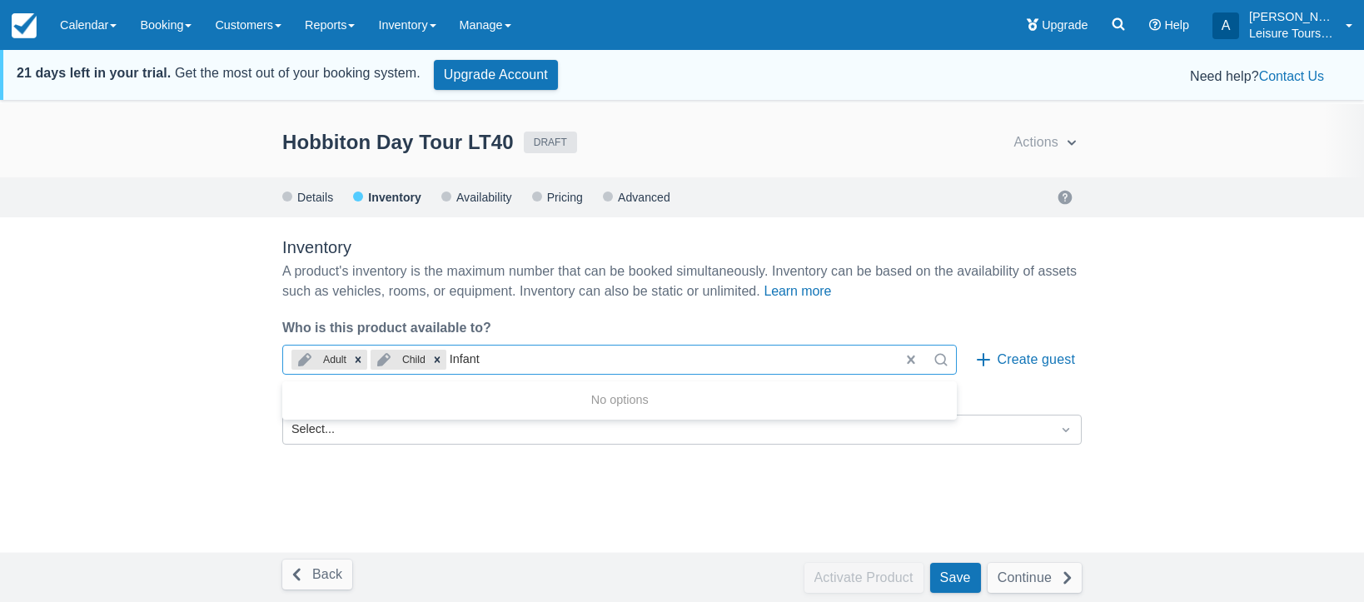
type input "Infant"
click at [1019, 362] on button "Create guest" at bounding box center [1026, 360] width 112 height 30
radio input "true"
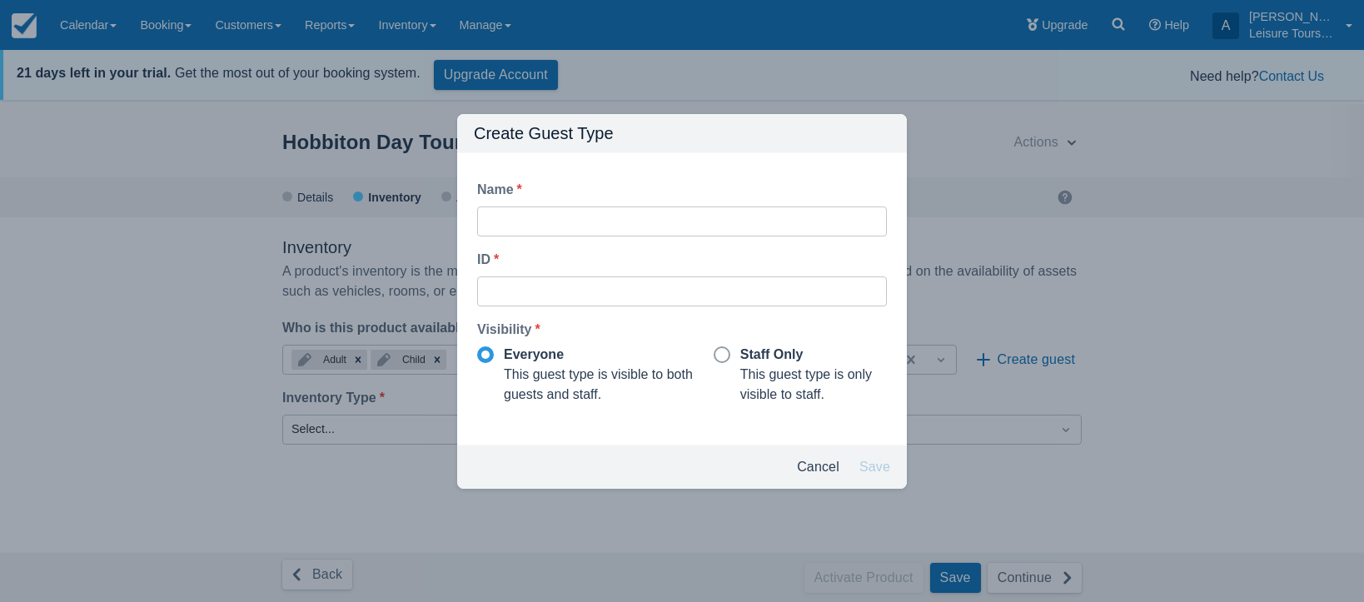
click at [644, 194] on div "Name *" at bounding box center [682, 190] width 410 height 20
click at [615, 228] on input "Name *" at bounding box center [682, 222] width 383 height 30
type input "I"
type input "i"
type input "In"
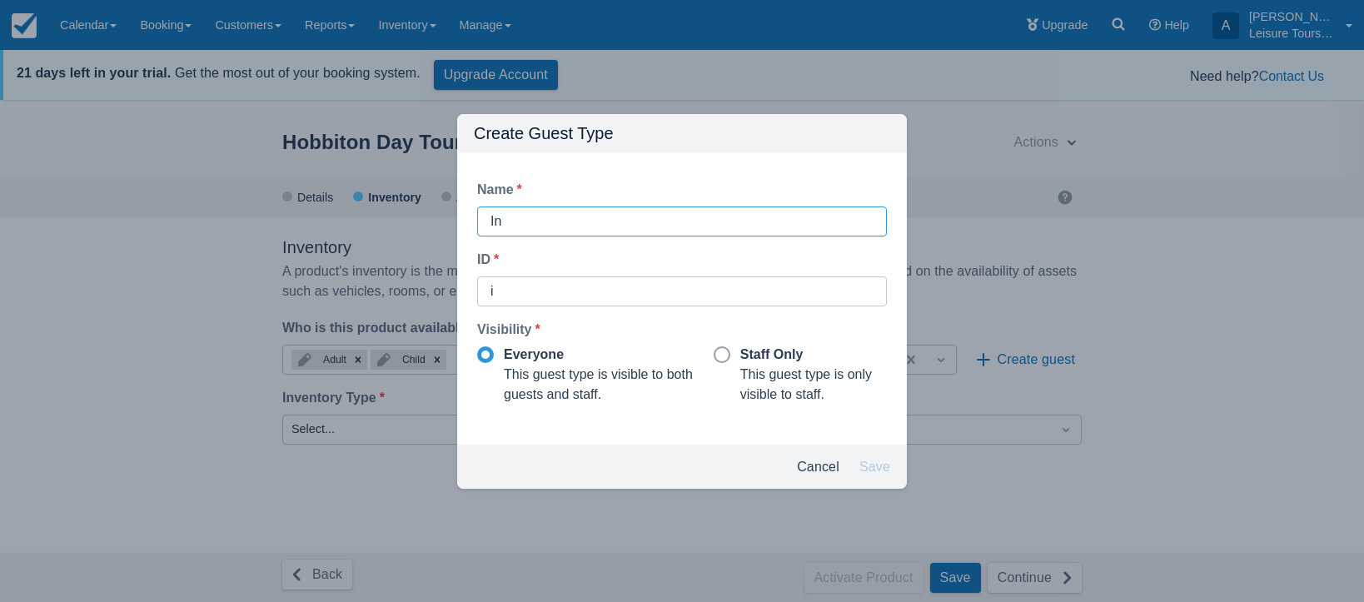
type input "in"
type input "Inf"
type input "inf"
type input "Infa"
type input "infa"
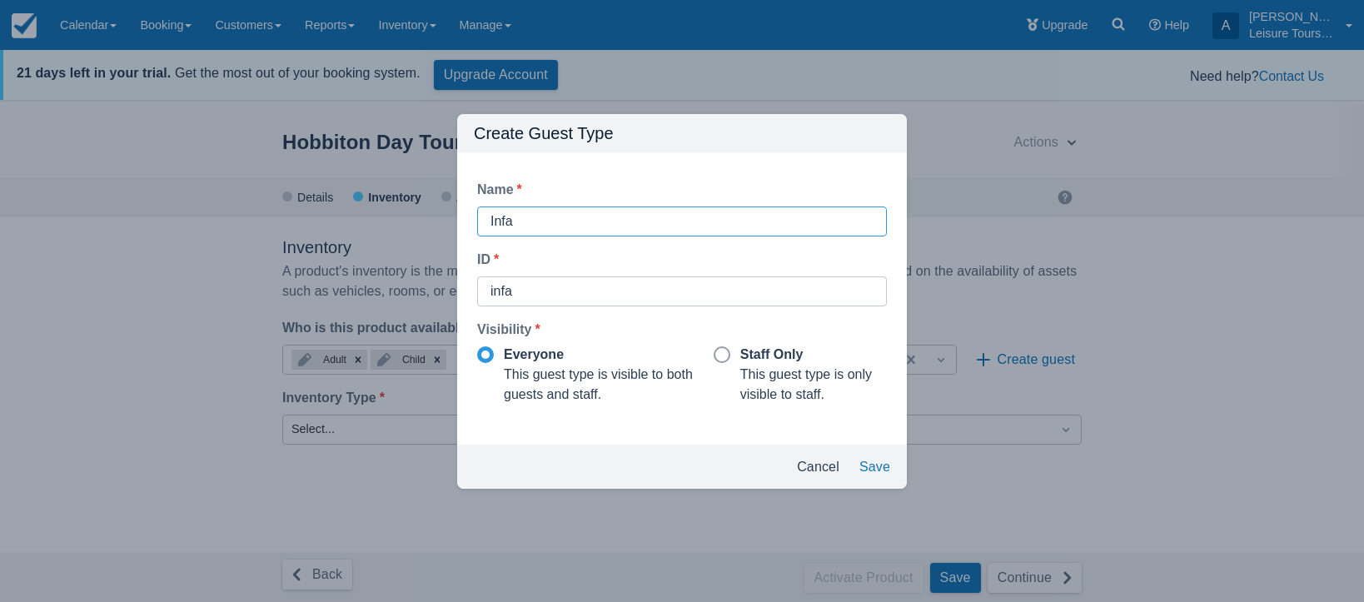
type input "Infan"
type input "infan"
type input "Infant"
type input "infant"
type input "Infant"
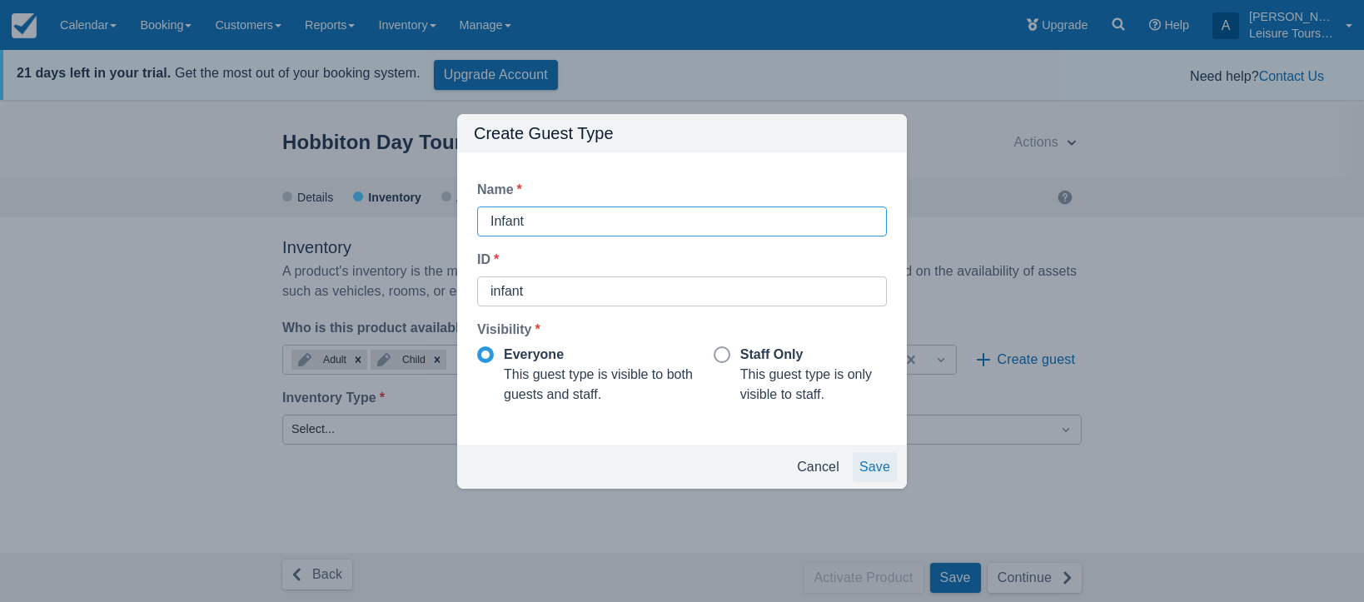
click at [879, 461] on button "Save" at bounding box center [875, 467] width 44 height 30
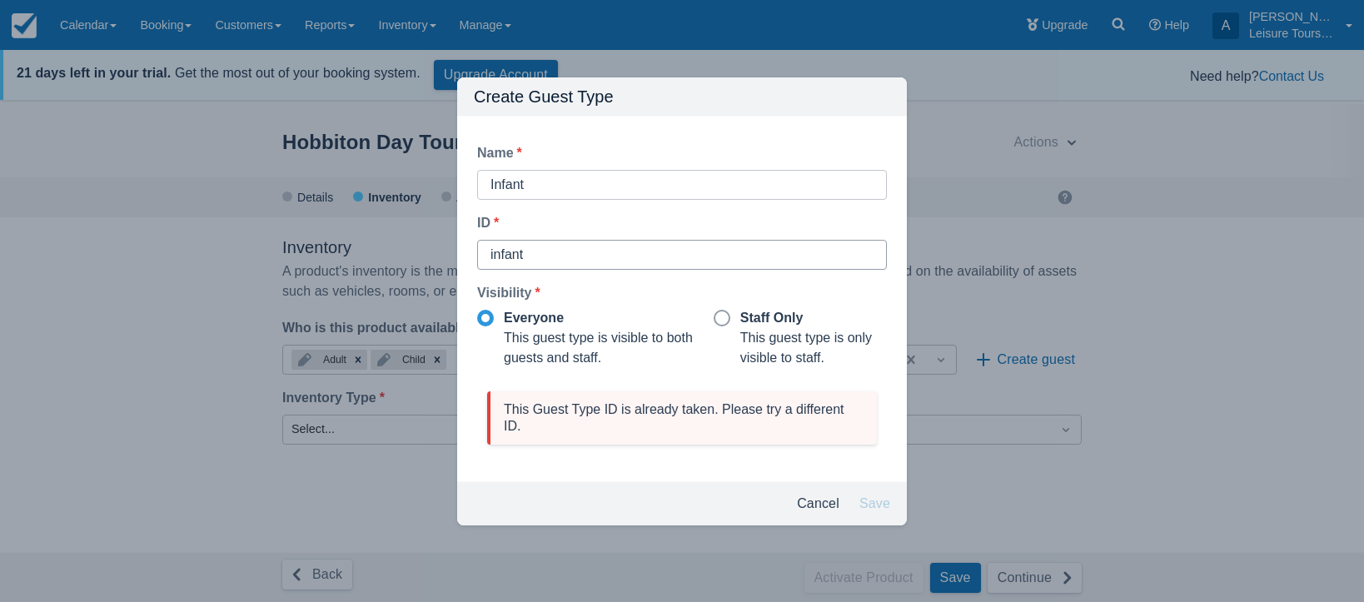
click at [614, 252] on input "infant" at bounding box center [682, 255] width 383 height 30
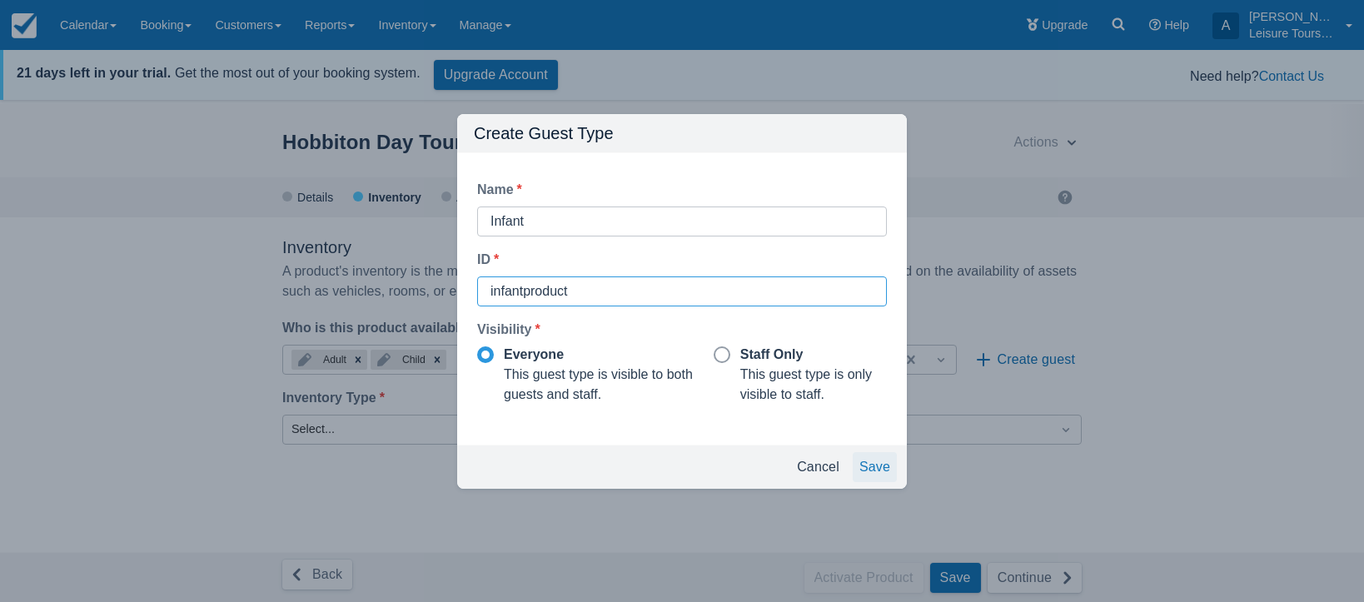
type input "infantproduct"
click at [860, 462] on button "Save" at bounding box center [875, 467] width 44 height 30
radio input "false"
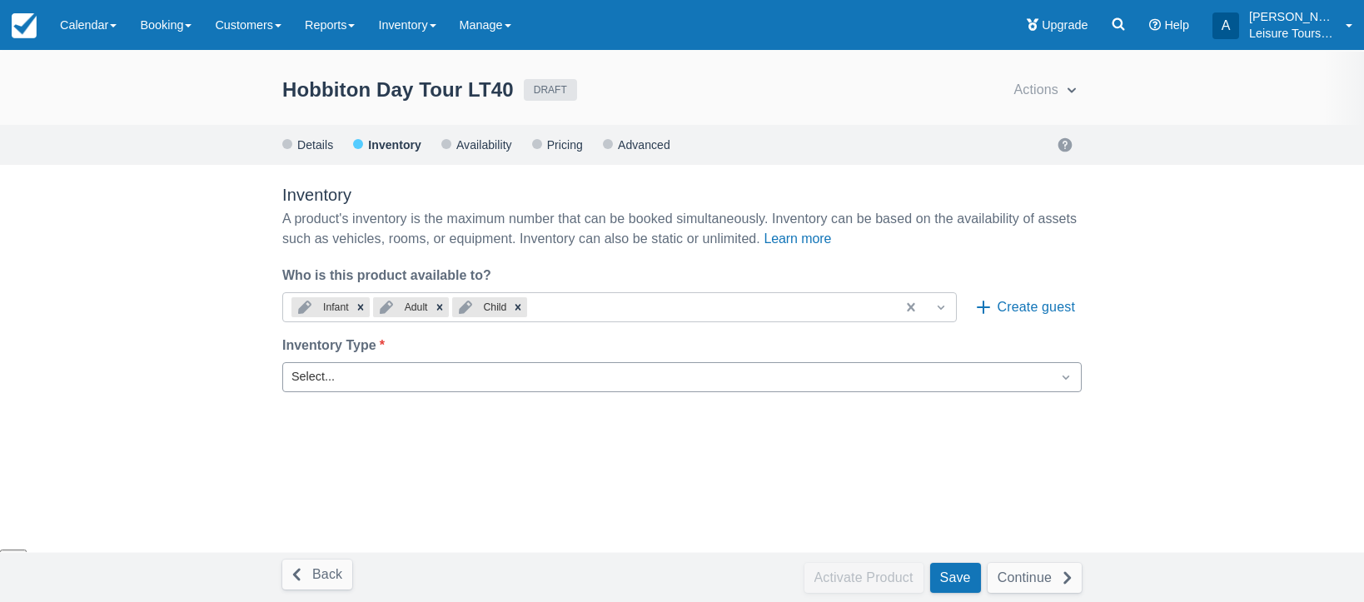
scroll to position [54, 0]
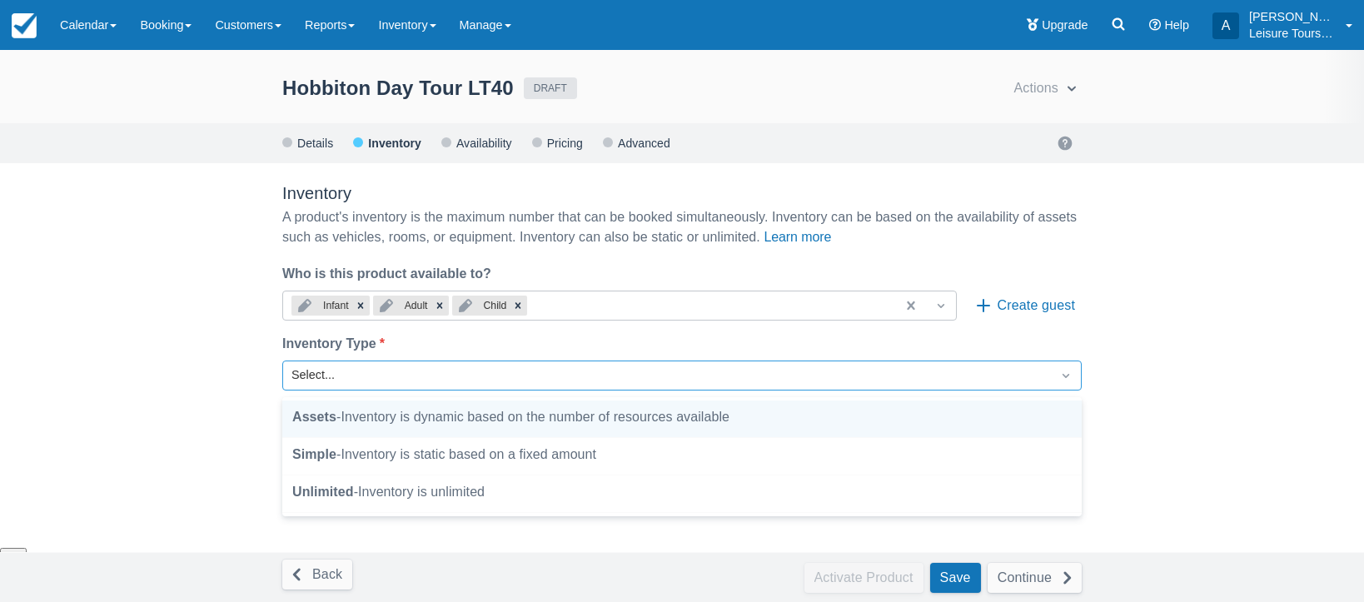
click at [665, 375] on div "Select..." at bounding box center [666, 375] width 751 height 18
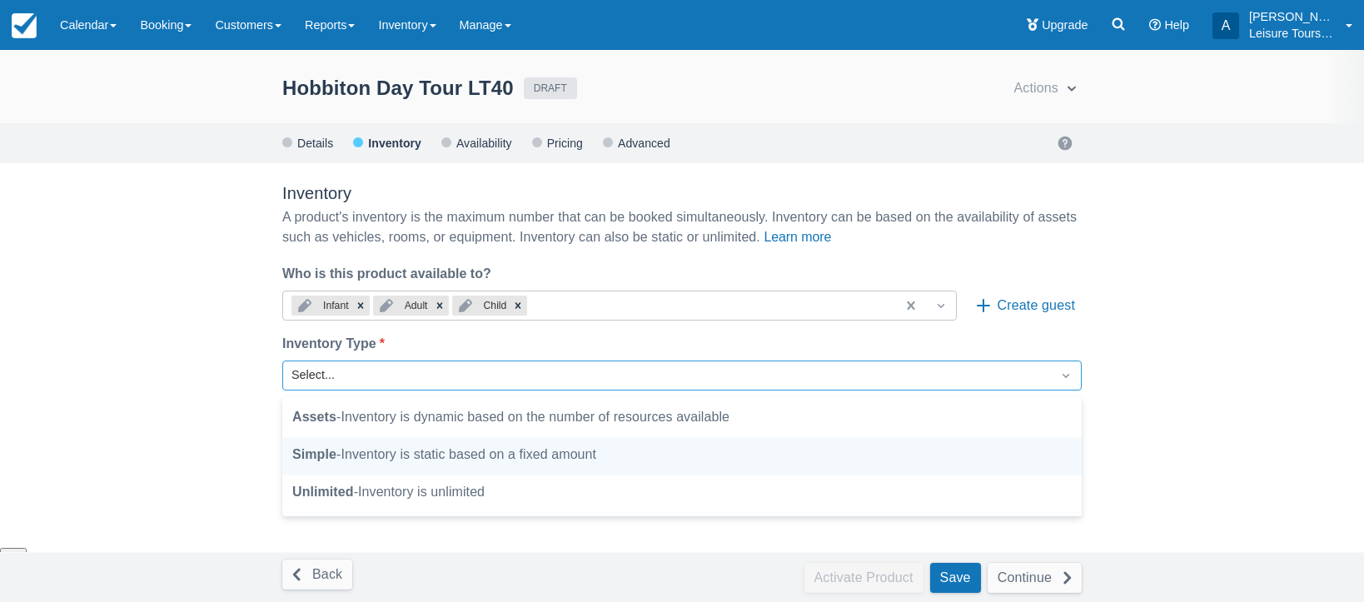
click at [581, 461] on div "Simple - Inventory is static based on a fixed amount" at bounding box center [682, 455] width 780 height 20
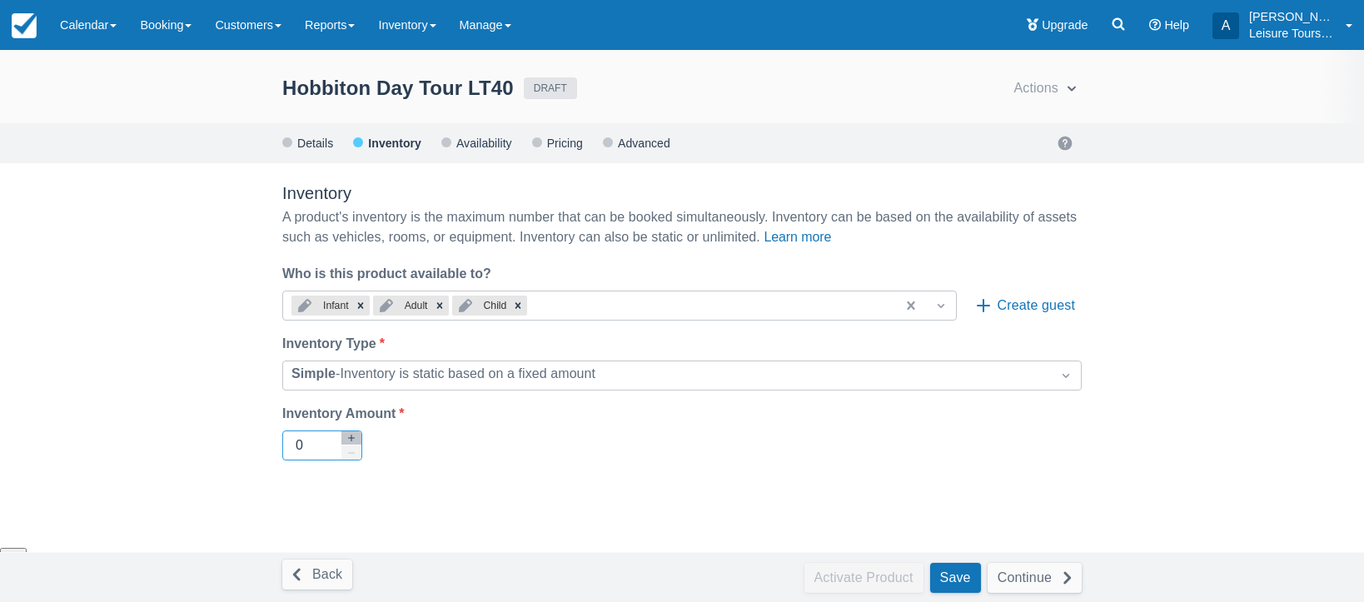
drag, startPoint x: 326, startPoint y: 436, endPoint x: 260, endPoint y: 436, distance: 65.8
click at [261, 436] on div "Hobbiton Day Tour LT40 DRAFT Actions Copy Archive Action not available with uns…" at bounding box center [682, 326] width 1364 height 552
type input "100"
click at [735, 471] on div "Inventory A product's inventory is the maximum number that can be booked simult…" at bounding box center [682, 348] width 800 height 331
click at [955, 570] on button "Save" at bounding box center [955, 578] width 51 height 30
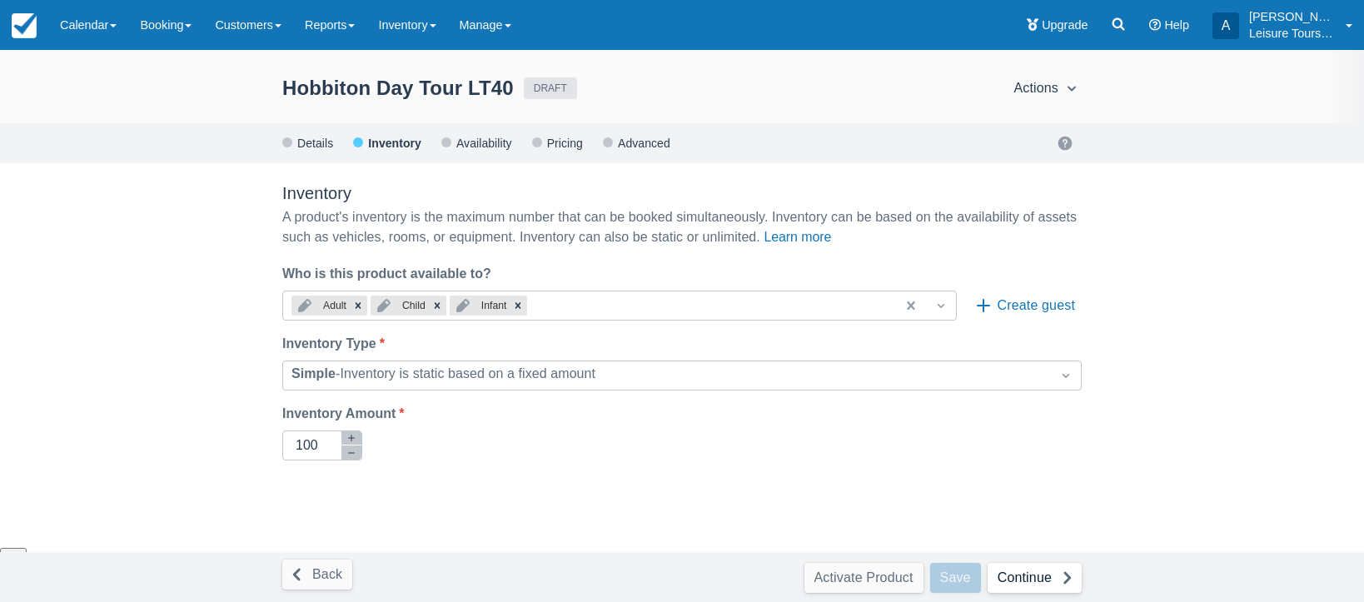
click at [1012, 572] on button "Continue" at bounding box center [1035, 578] width 94 height 30
select select "10"
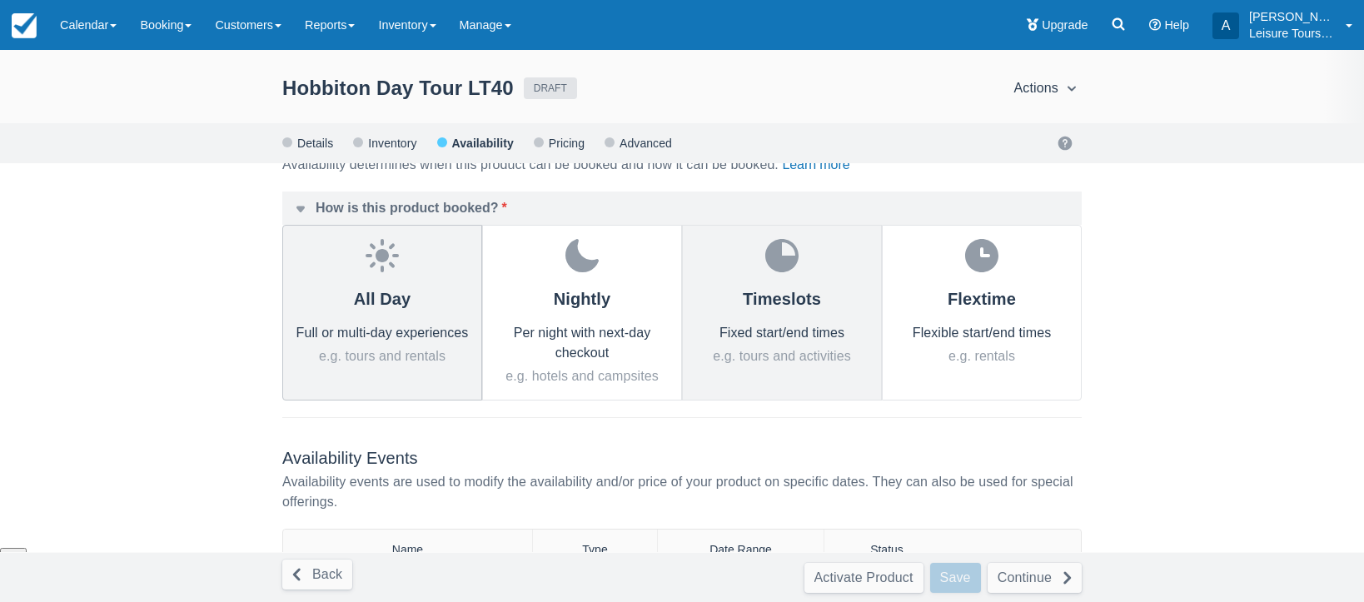
click at [785, 333] on div "Fixed start/end times" at bounding box center [782, 333] width 178 height 20
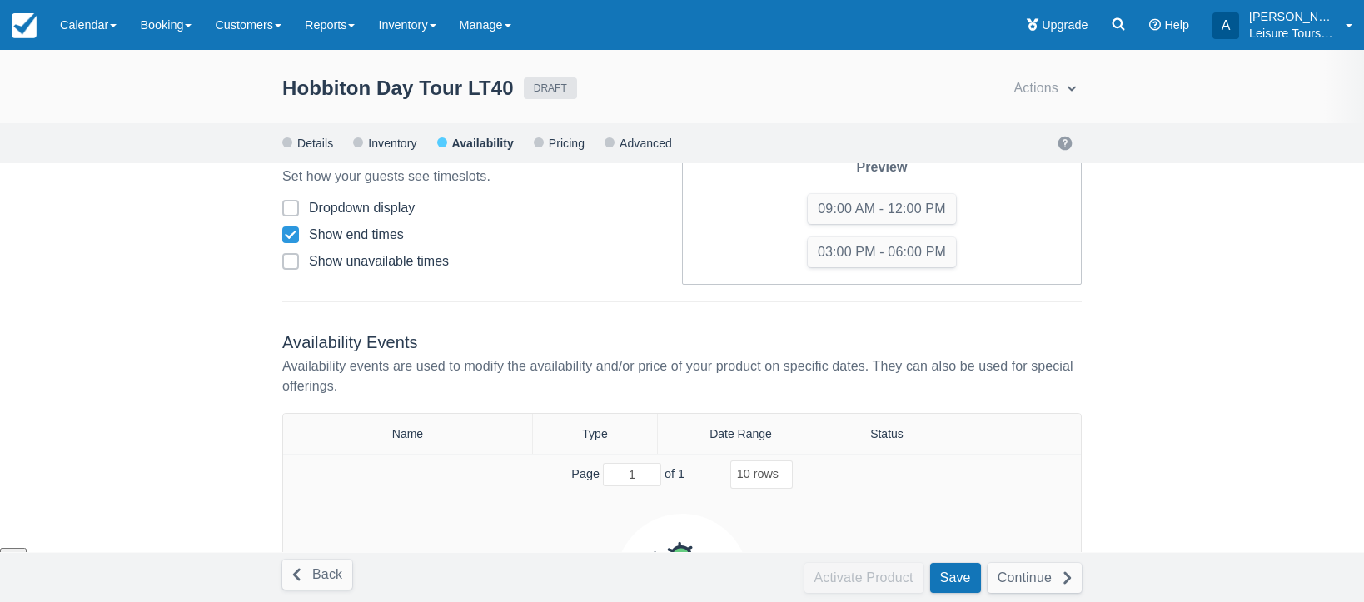
scroll to position [131, 0]
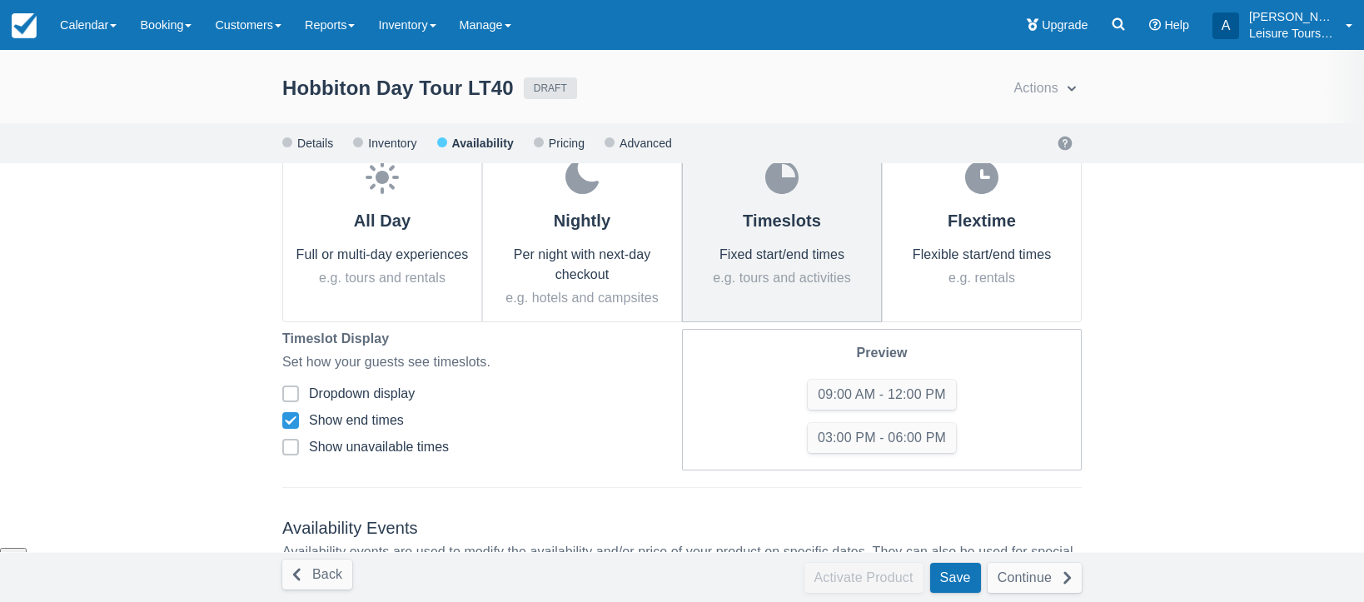
click at [947, 567] on button "Save" at bounding box center [955, 578] width 51 height 30
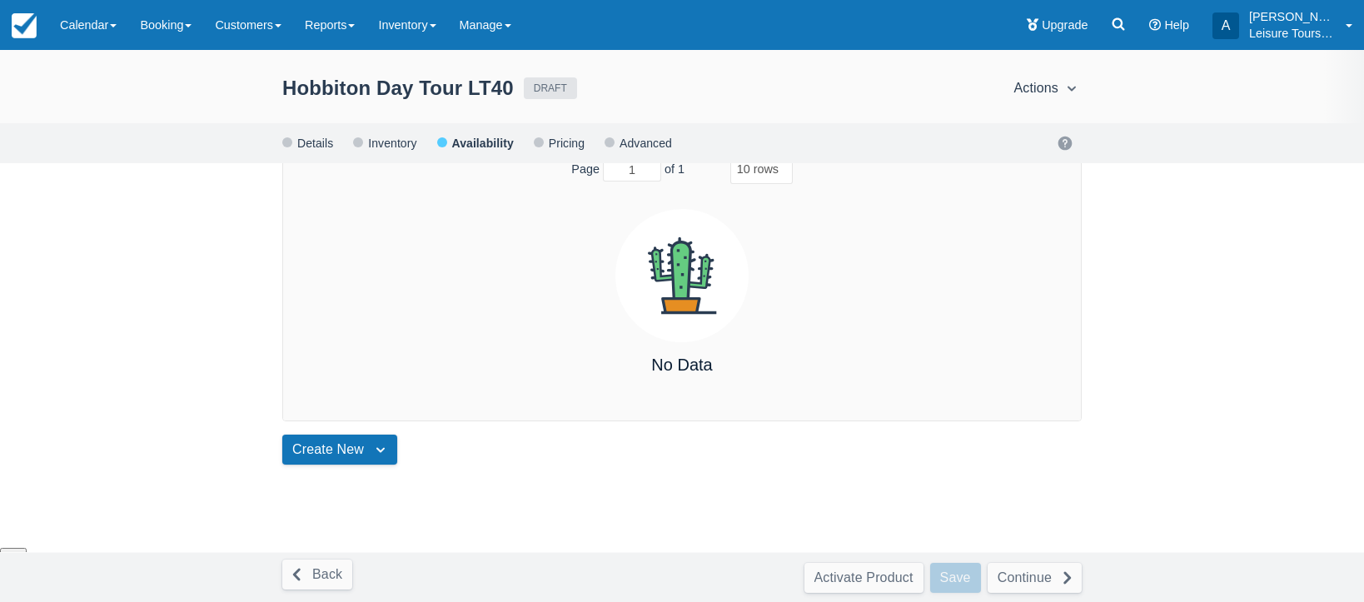
scroll to position [644, 0]
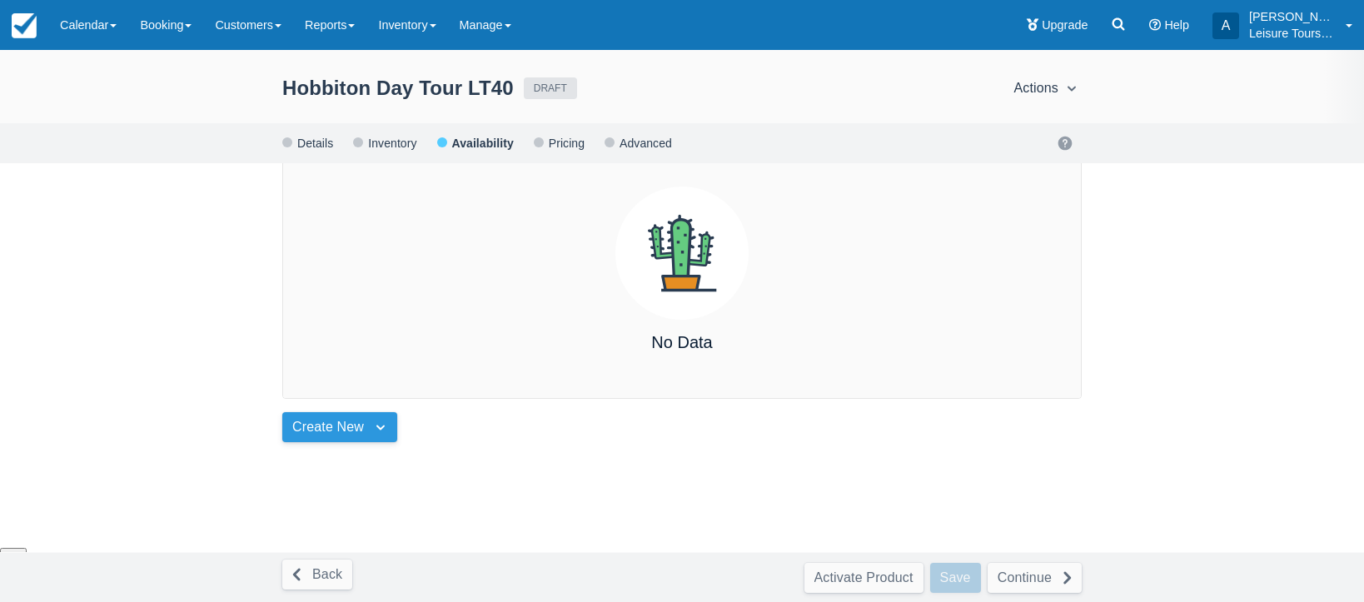
click at [297, 428] on button "Create New" at bounding box center [339, 427] width 115 height 30
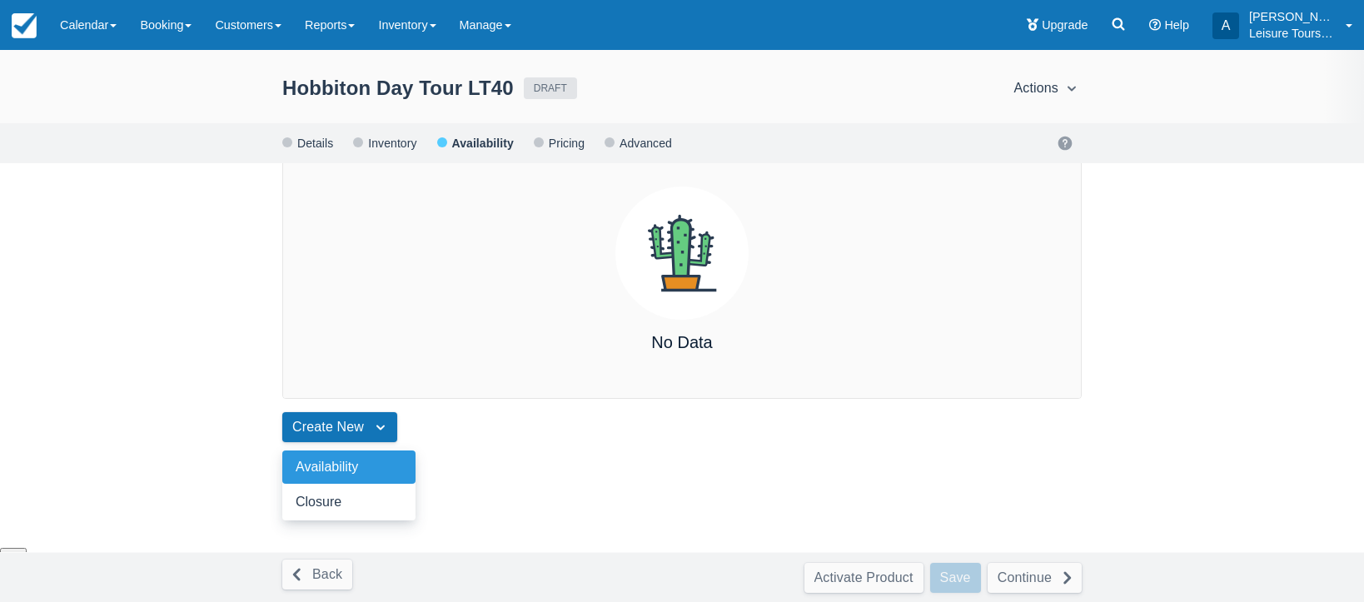
click at [321, 456] on div "Availability" at bounding box center [348, 467] width 133 height 33
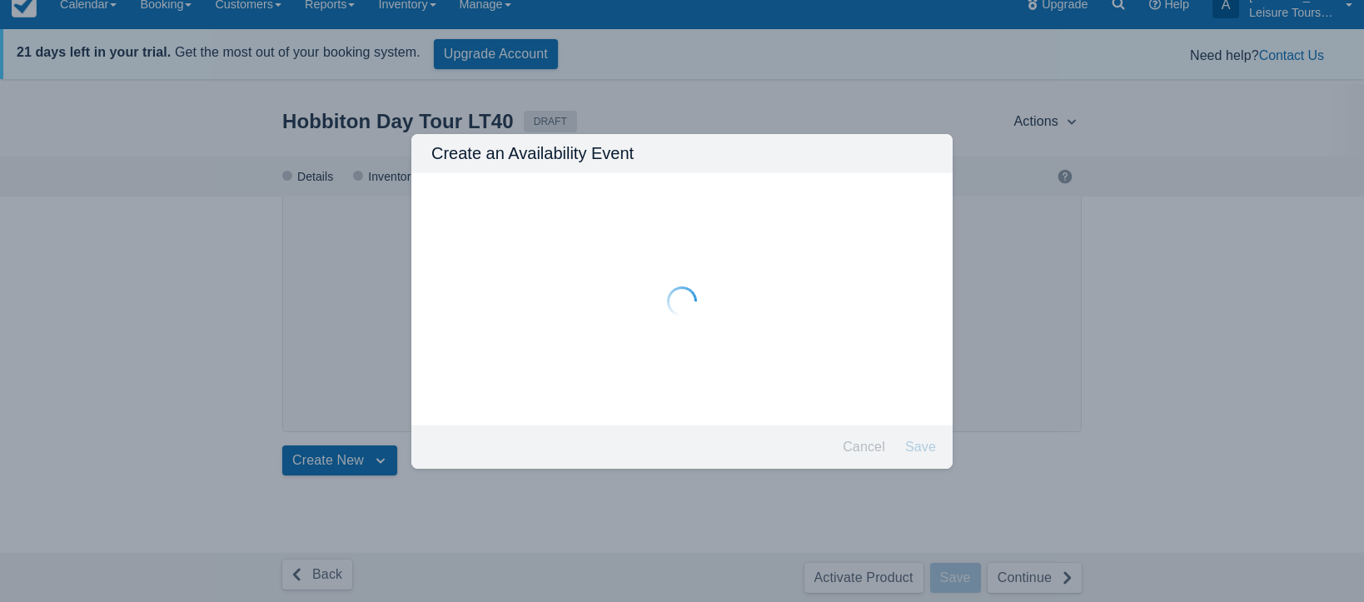
scroll to position [0, 0]
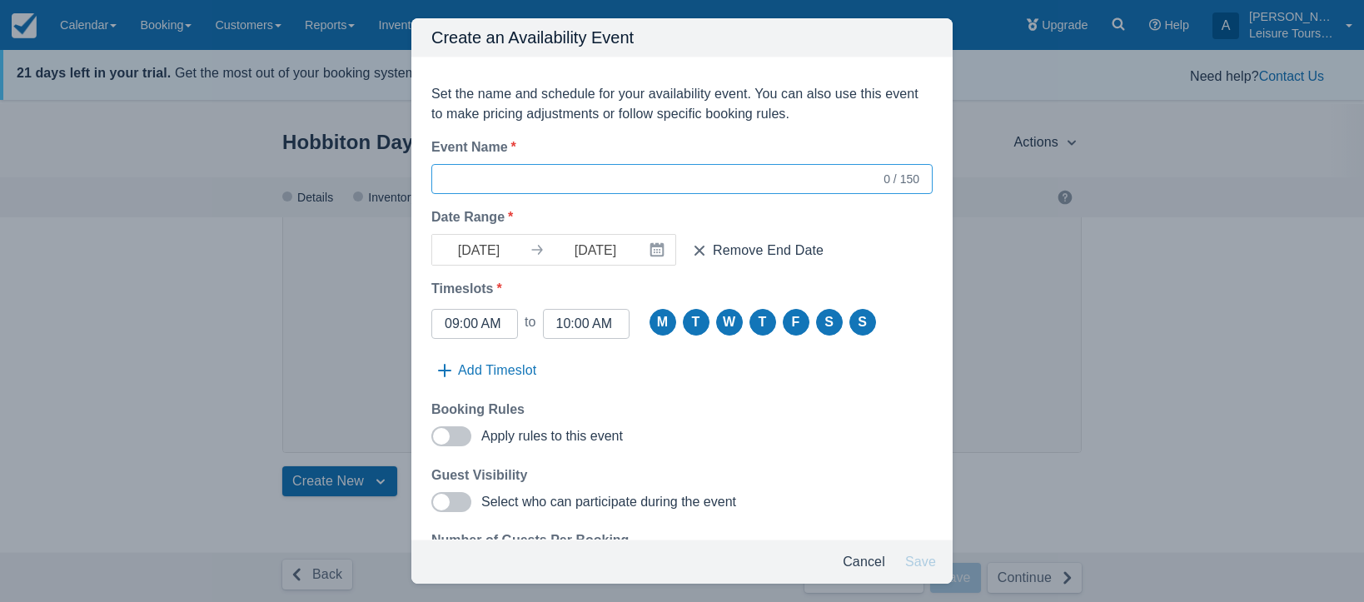
click at [523, 187] on input "Event Name *" at bounding box center [663, 179] width 436 height 30
type input "Availability"
click at [755, 252] on button "Remove End Date" at bounding box center [758, 251] width 144 height 30
click at [479, 321] on input "09:00 AM" at bounding box center [475, 324] width 60 height 30
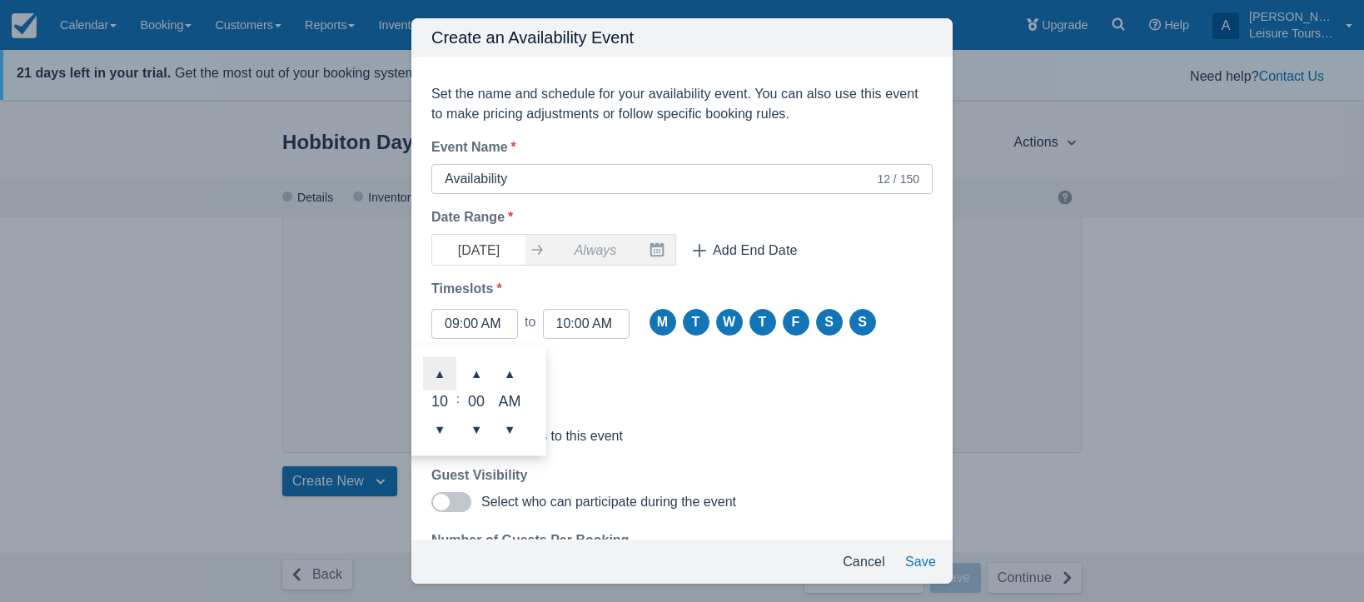
click at [446, 375] on span "▲" at bounding box center [439, 372] width 33 height 33
type input "11:00 AM"
drag, startPoint x: 573, startPoint y: 321, endPoint x: 555, endPoint y: 320, distance: 18.3
click at [555, 320] on div "12:00 PM" at bounding box center [586, 324] width 87 height 30
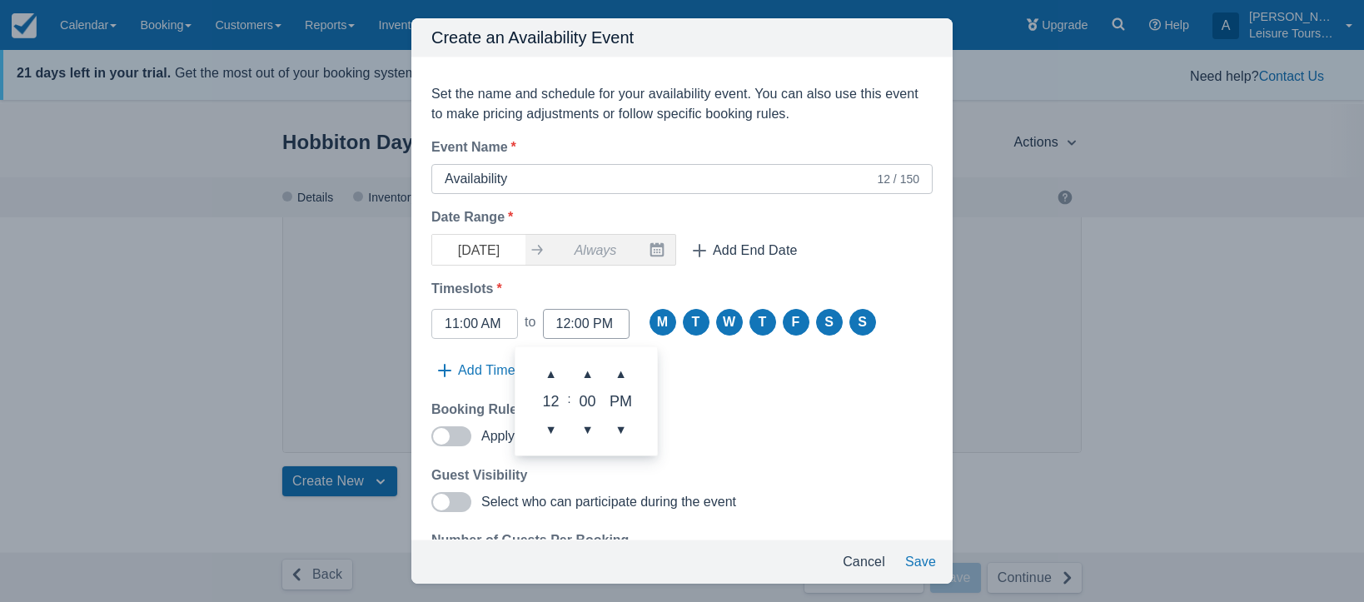
click at [555, 320] on div at bounding box center [586, 324] width 87 height 30
drag, startPoint x: 568, startPoint y: 325, endPoint x: 546, endPoint y: 325, distance: 21.7
click at [546, 325] on div "12:00 PM" at bounding box center [586, 324] width 87 height 30
type input "06:00 PM"
click at [821, 443] on div "Booking Rules Apply rules to this event" at bounding box center [682, 426] width 528 height 52
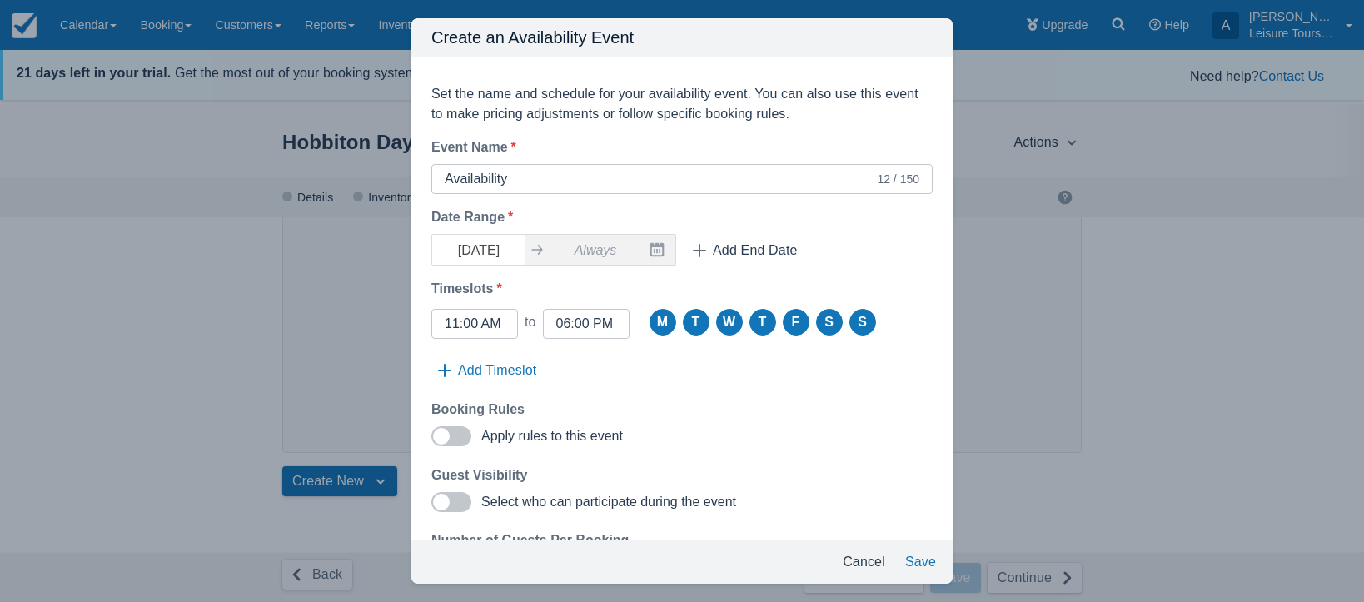
scroll to position [80, 0]
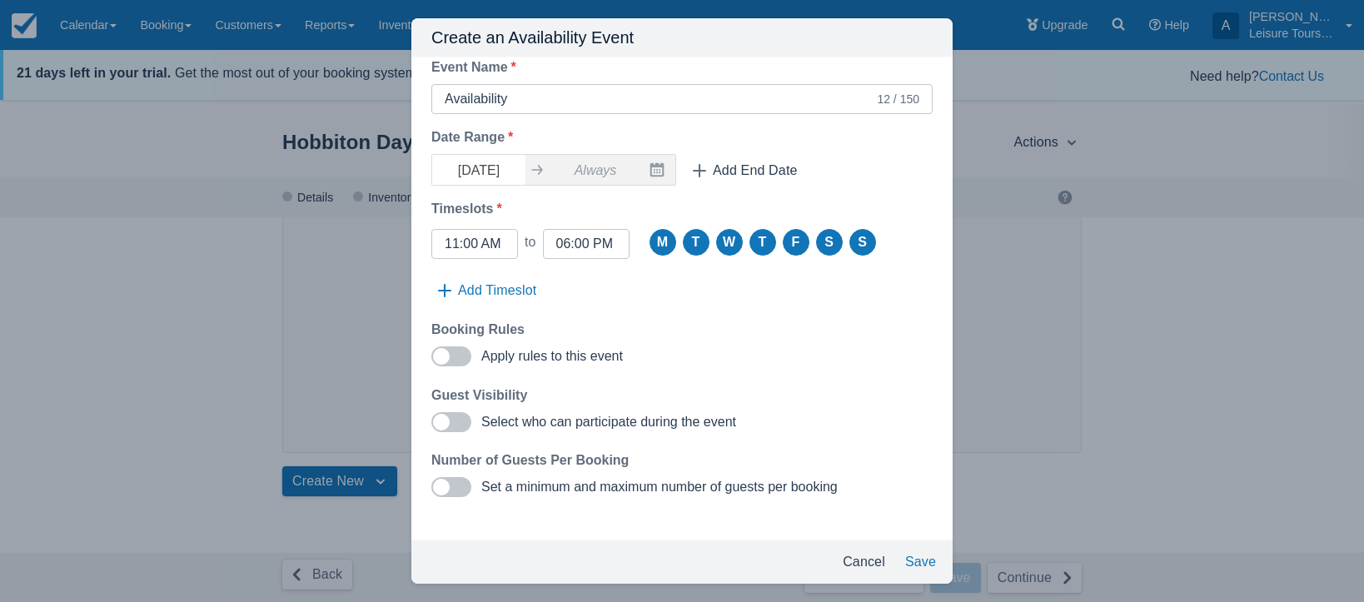
click at [461, 486] on span at bounding box center [451, 487] width 40 height 20
click at [0, 0] on input "Set a minimum and maximum number of guests per booking" at bounding box center [0, 0] width 0 height 0
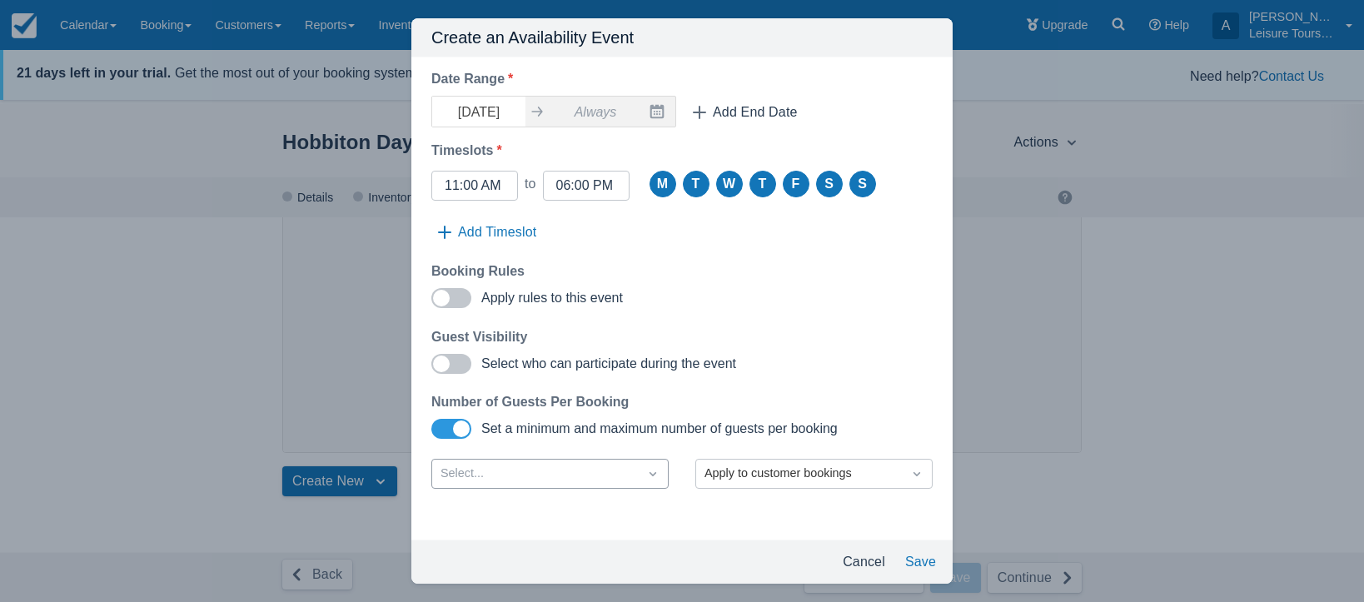
click at [544, 471] on div "Select..." at bounding box center [535, 474] width 189 height 18
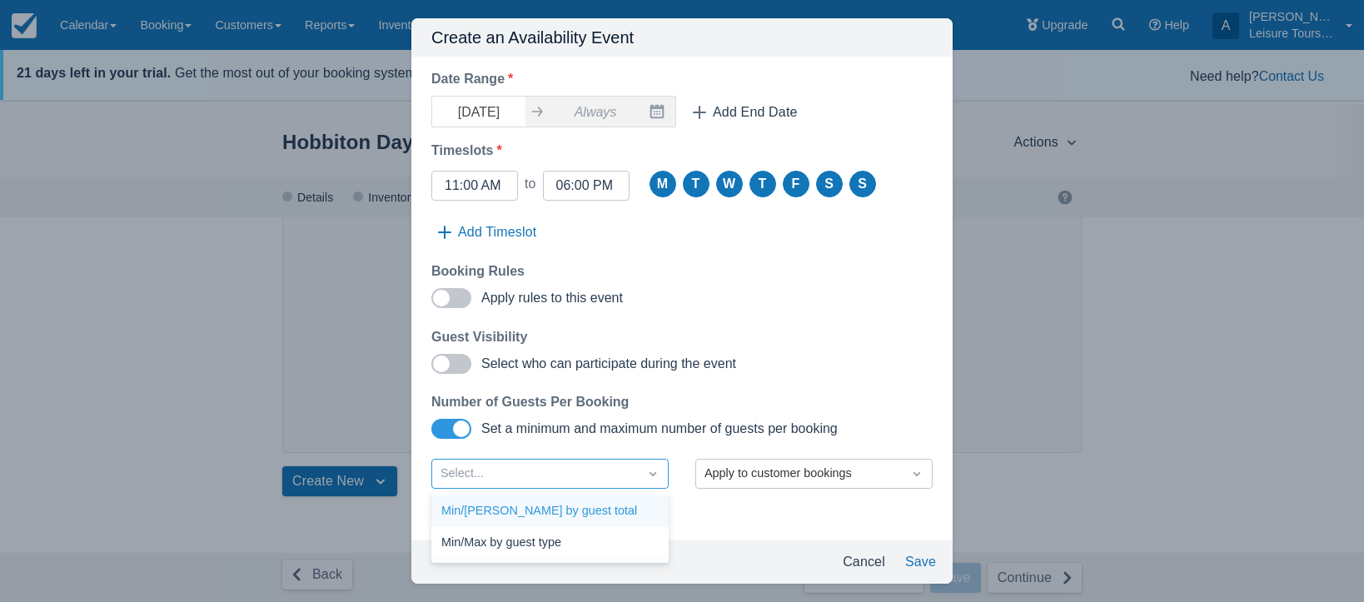
click at [547, 510] on div "Min/[PERSON_NAME] by guest total" at bounding box center [549, 512] width 237 height 32
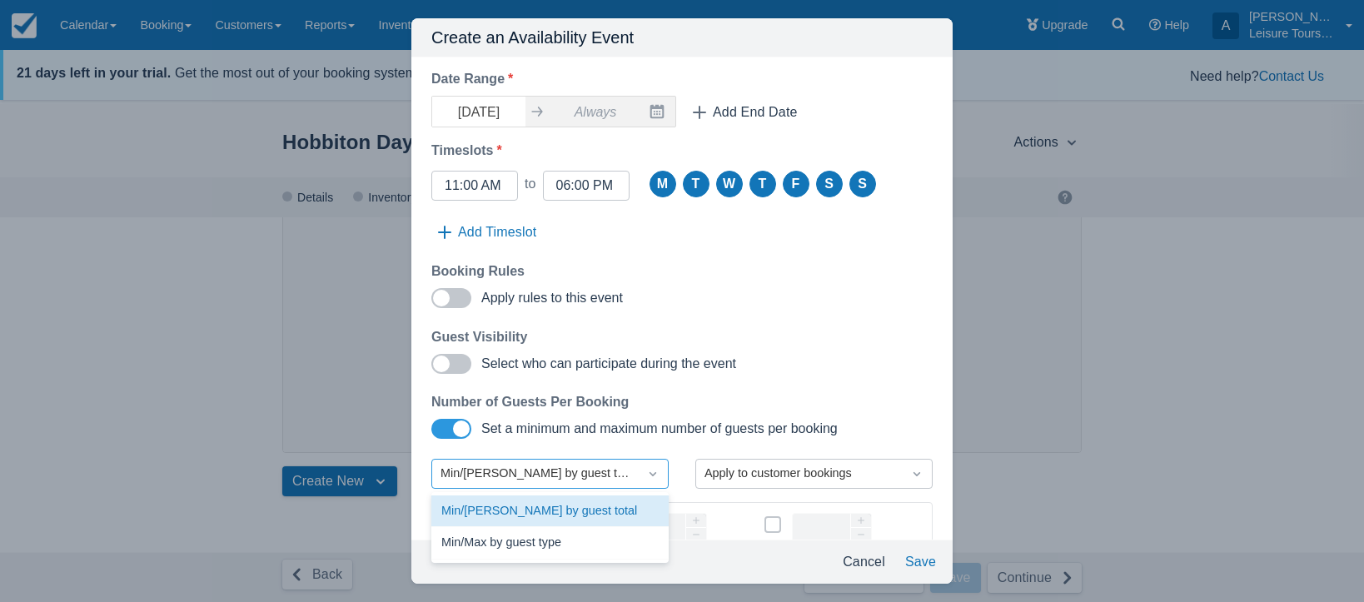
click at [592, 472] on div "Min/[PERSON_NAME] by guest total" at bounding box center [535, 474] width 189 height 18
click at [537, 540] on div "Min/Max by guest type" at bounding box center [549, 543] width 237 height 32
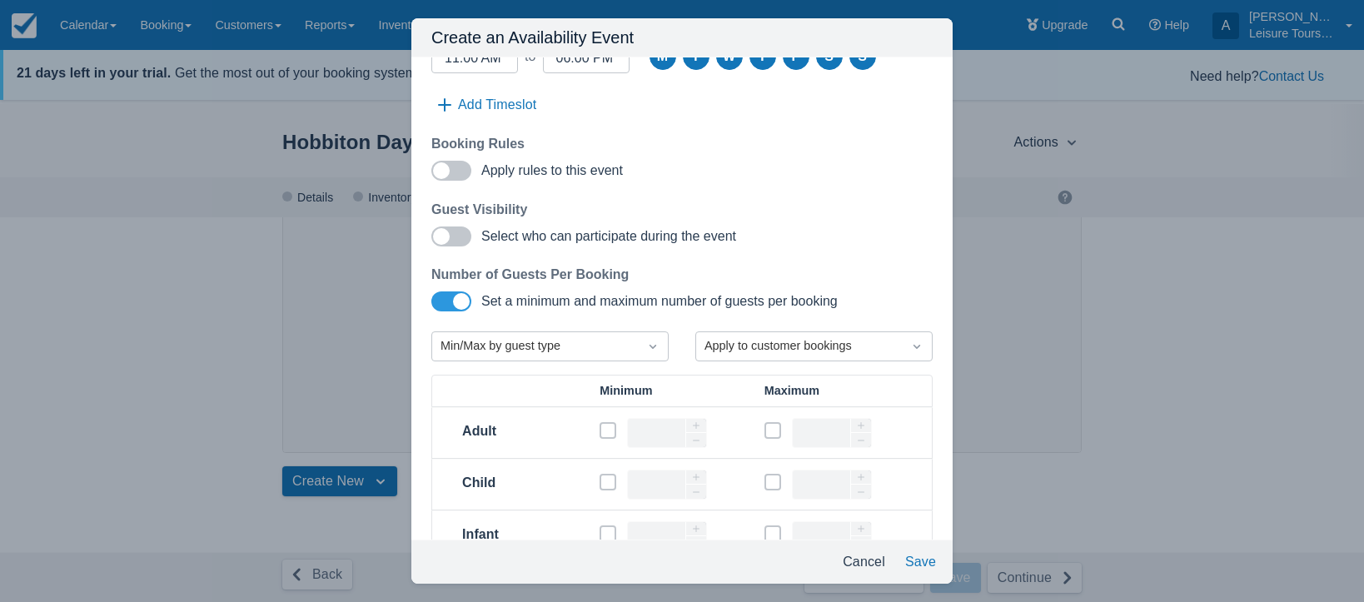
scroll to position [326, 0]
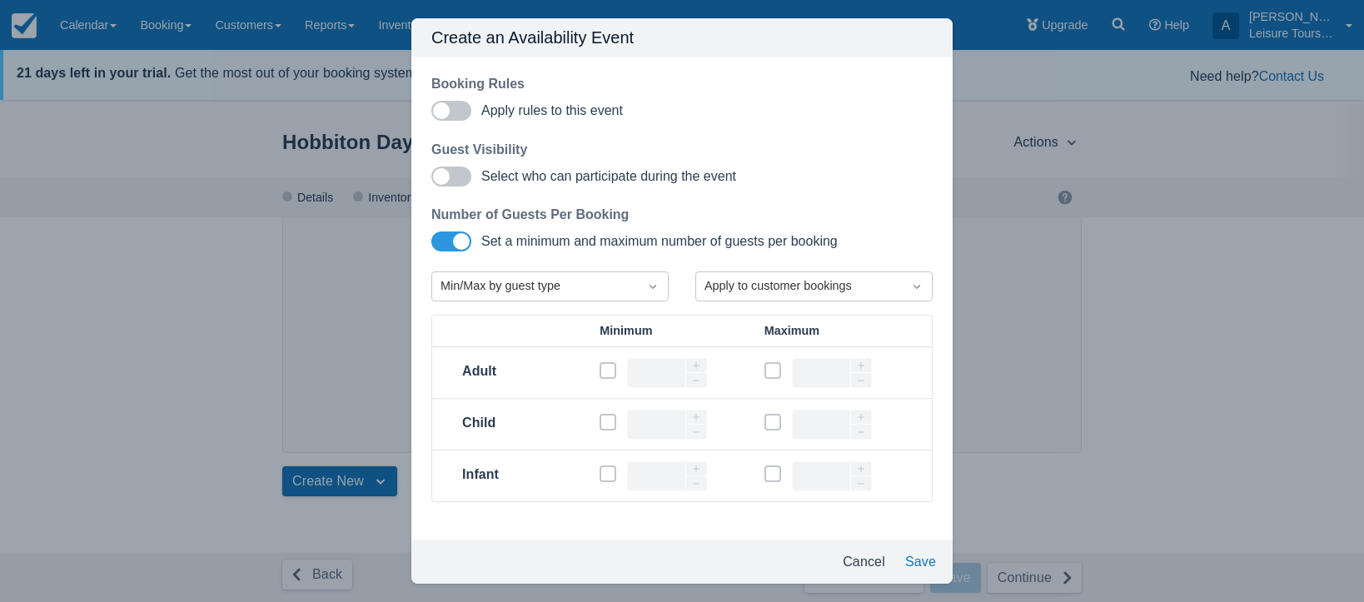
click at [604, 373] on span at bounding box center [608, 377] width 17 height 30
click at [600, 366] on input "Min-Checkbox" at bounding box center [600, 366] width 1 height 1
checkbox input "true"
type input "1"
click at [933, 564] on button "Save" at bounding box center [921, 562] width 44 height 30
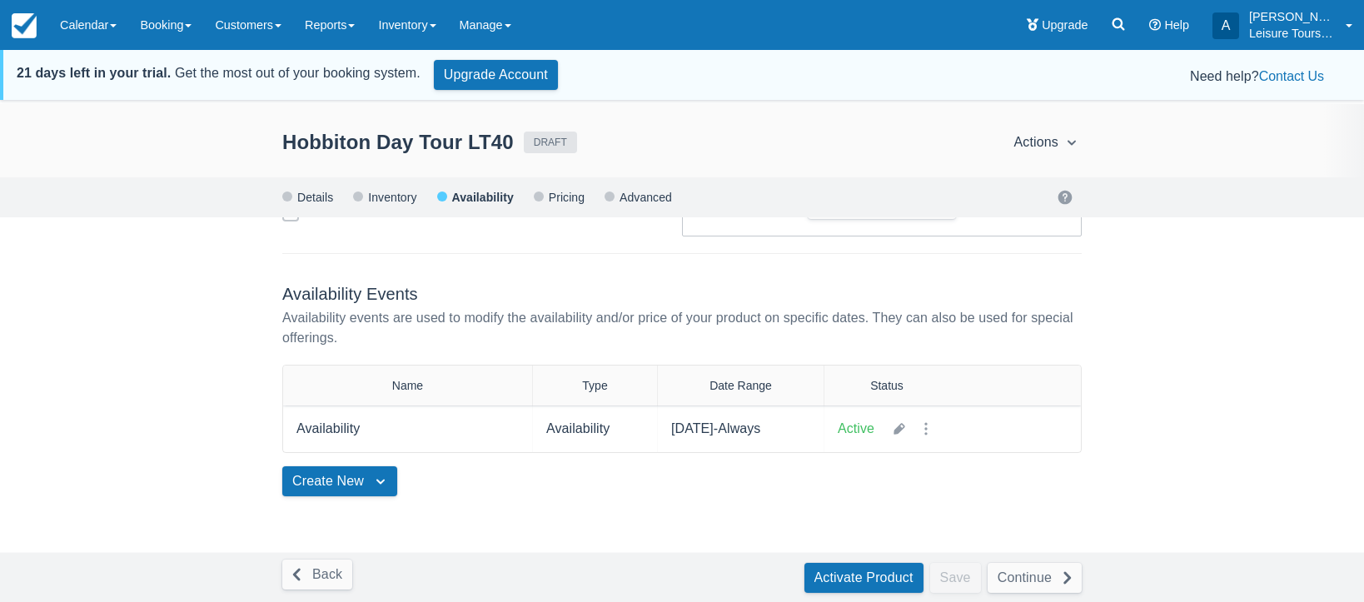
scroll to position [419, 0]
click at [1007, 575] on button "Continue" at bounding box center [1035, 578] width 94 height 30
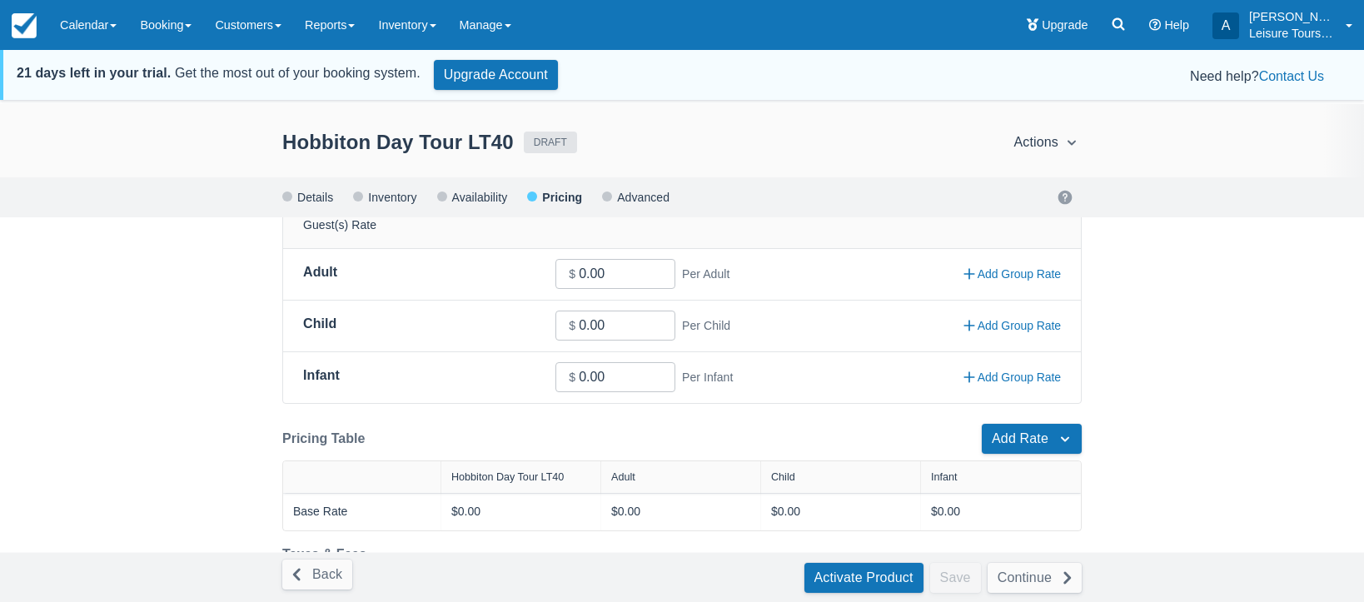
scroll to position [243, 0]
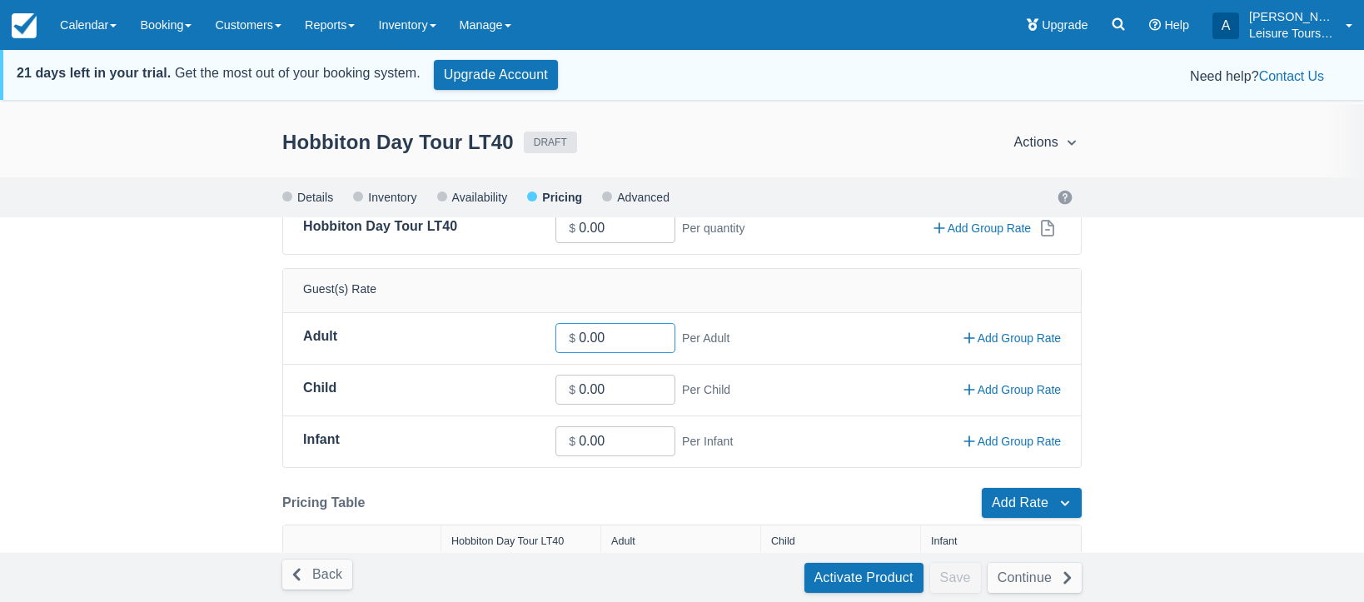
drag, startPoint x: 635, startPoint y: 334, endPoint x: 511, endPoint y: 321, distance: 125.5
click at [514, 323] on div "Adult Per Adult Guest Price Adult * $ 0.00 Per [MEDICAL_DATA] Group Rate" at bounding box center [682, 338] width 758 height 31
paste input "373"
type input "373"
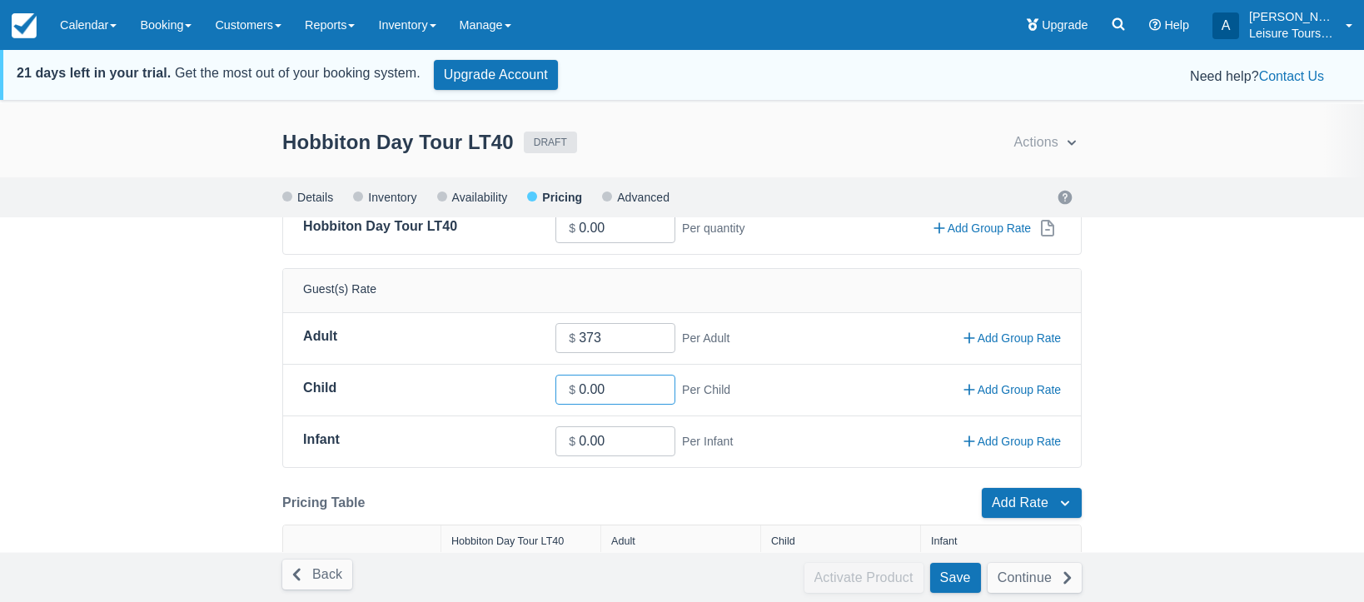
drag, startPoint x: 628, startPoint y: 386, endPoint x: 499, endPoint y: 356, distance: 132.5
click at [501, 357] on div "Adult Per Adult Guest Price Adult * $ 373 Per [MEDICAL_DATA] Group Rate Child P…" at bounding box center [682, 390] width 798 height 154
type input "186"
click at [935, 570] on button "Save" at bounding box center [955, 578] width 51 height 30
type input "373.00"
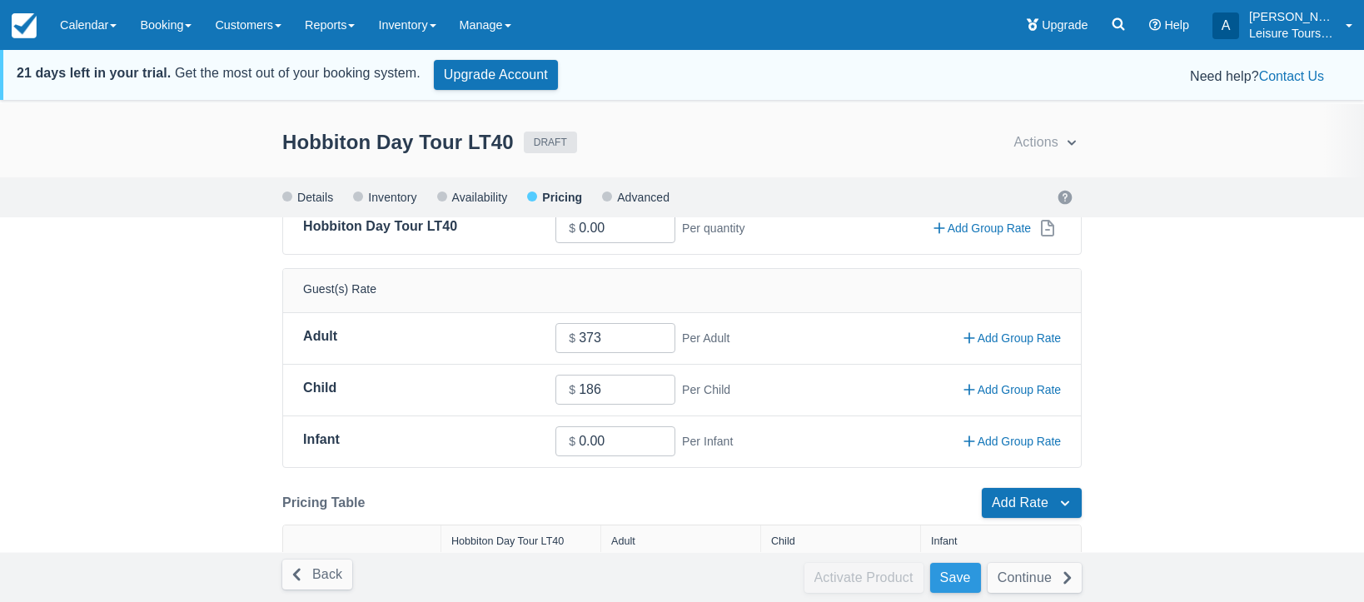
type input "186.00"
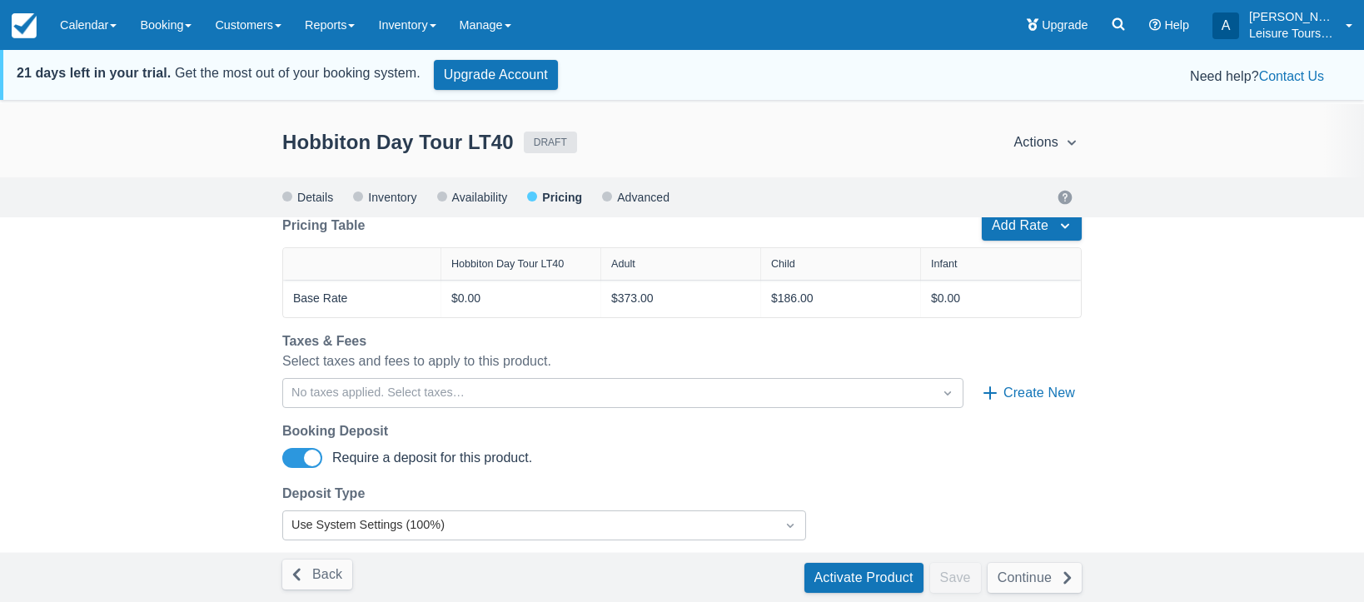
scroll to position [560, 0]
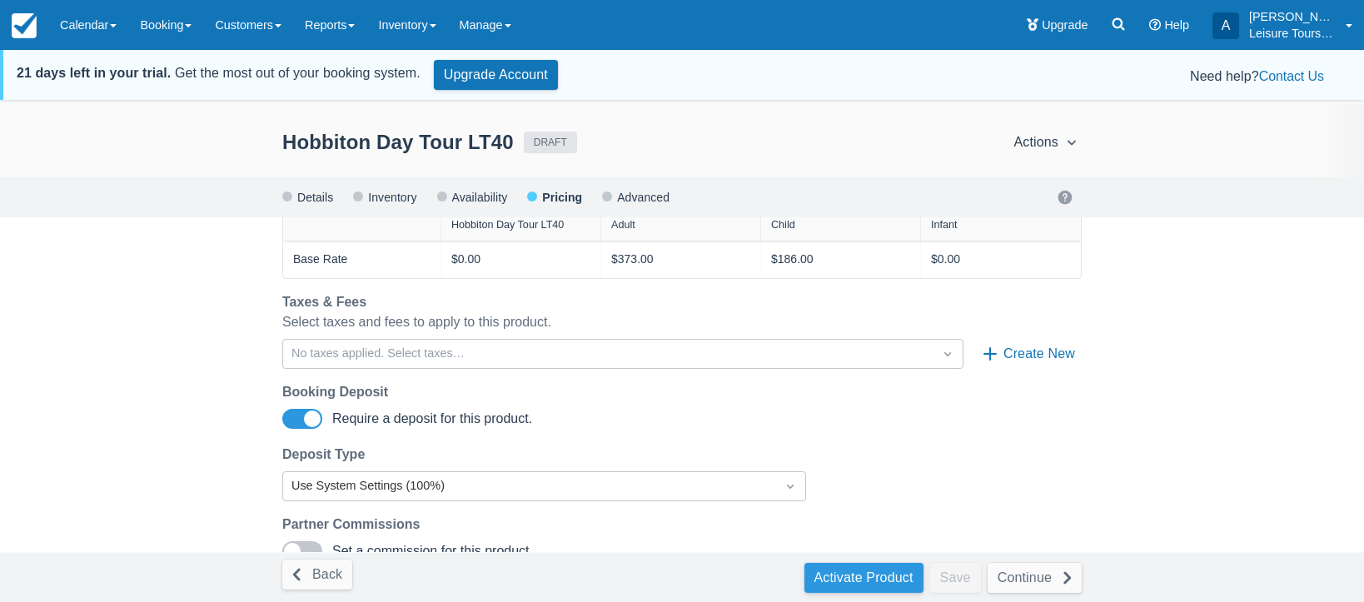
click at [880, 577] on button "Activate Product" at bounding box center [864, 578] width 119 height 30
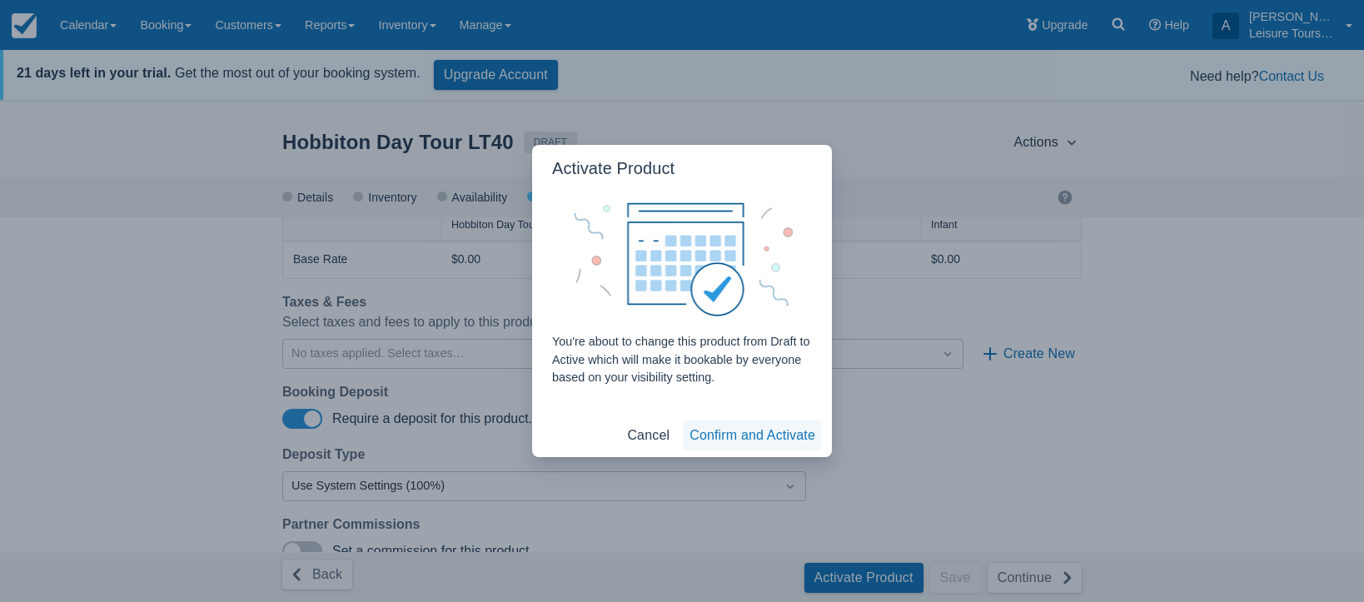
click at [760, 442] on button "Confirm and Activate" at bounding box center [752, 436] width 139 height 30
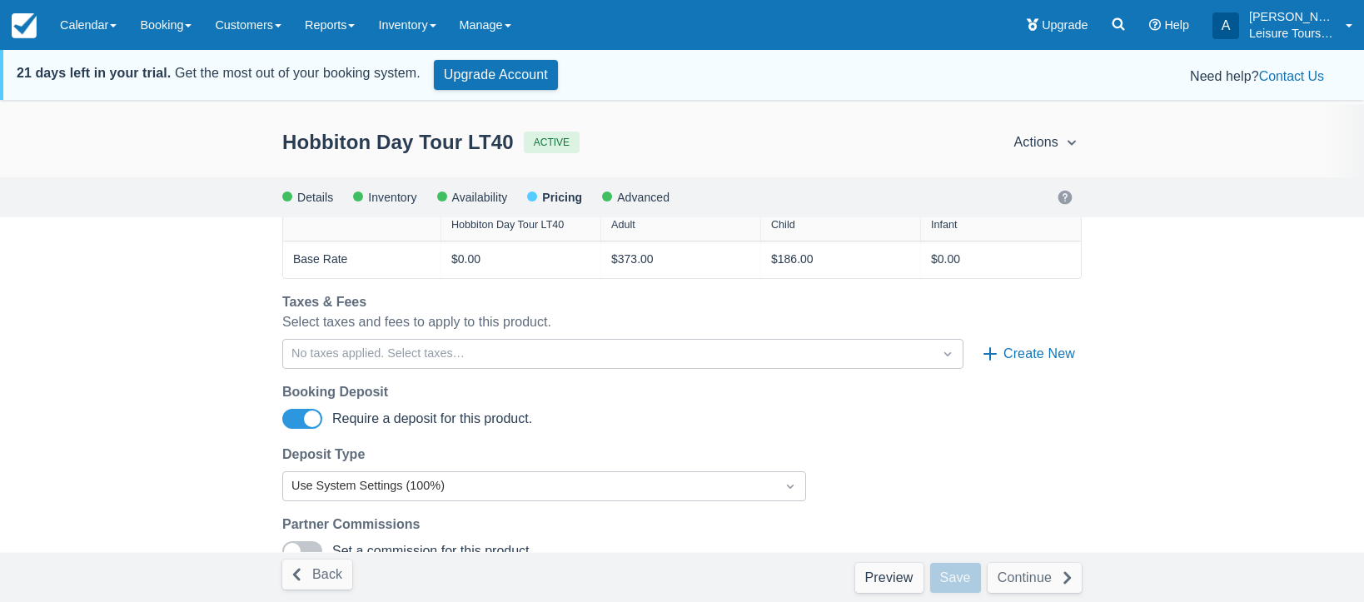
scroll to position [54, 0]
